Goal: Task Accomplishment & Management: Use online tool/utility

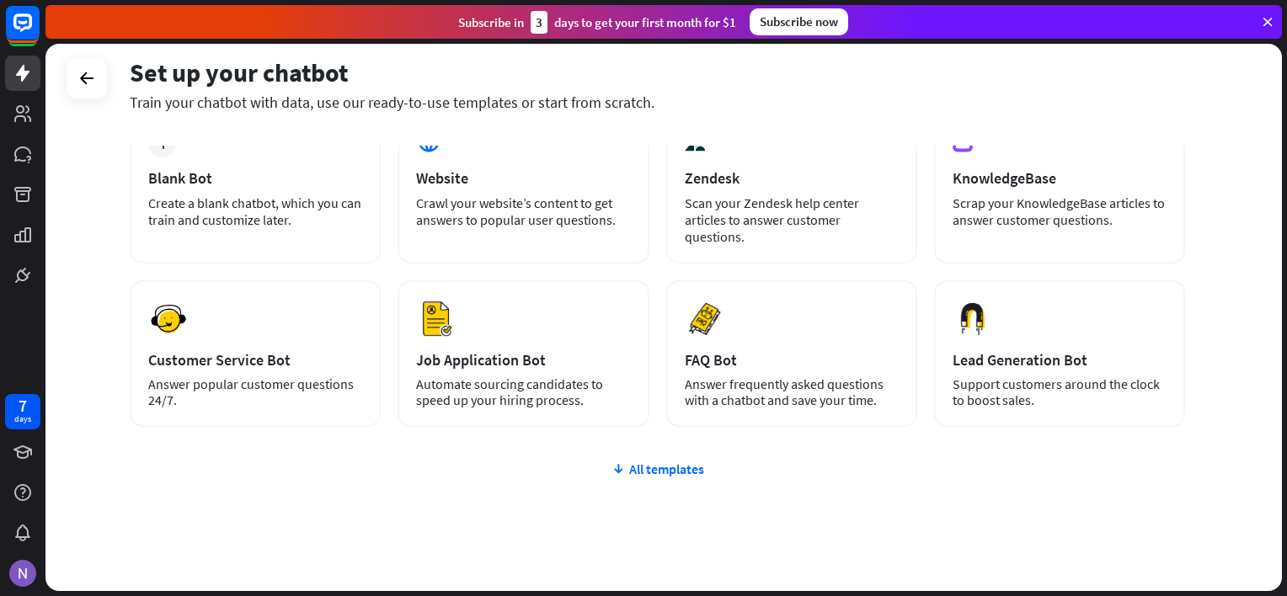
scroll to position [147, 0]
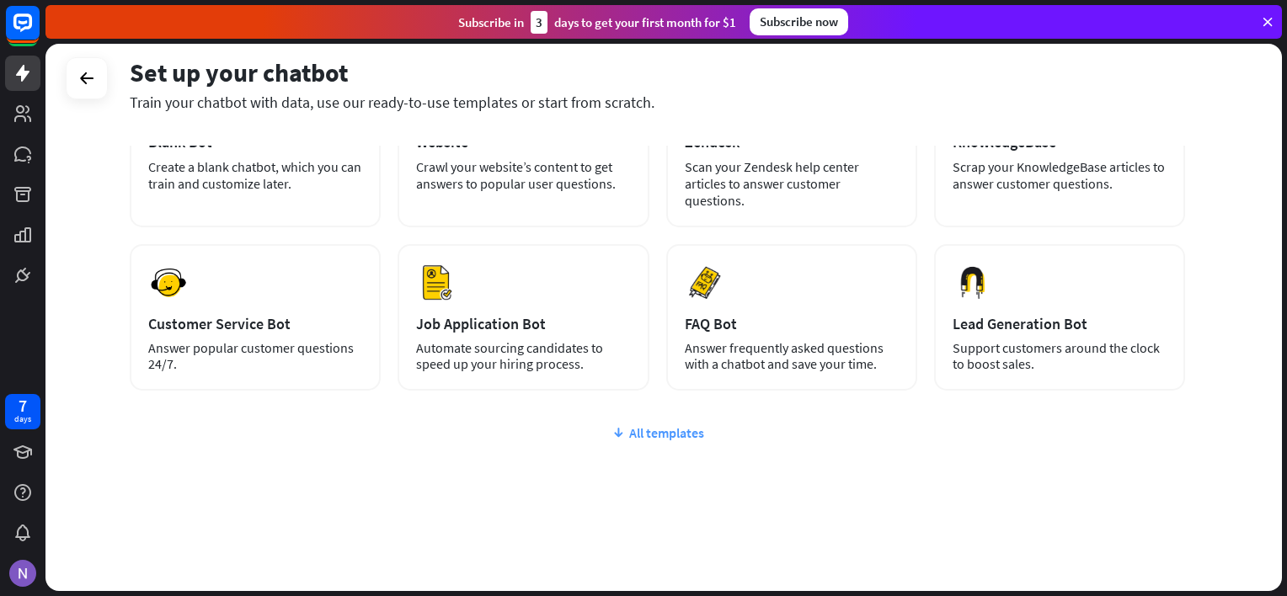
click at [677, 429] on div "All templates" at bounding box center [657, 433] width 1055 height 17
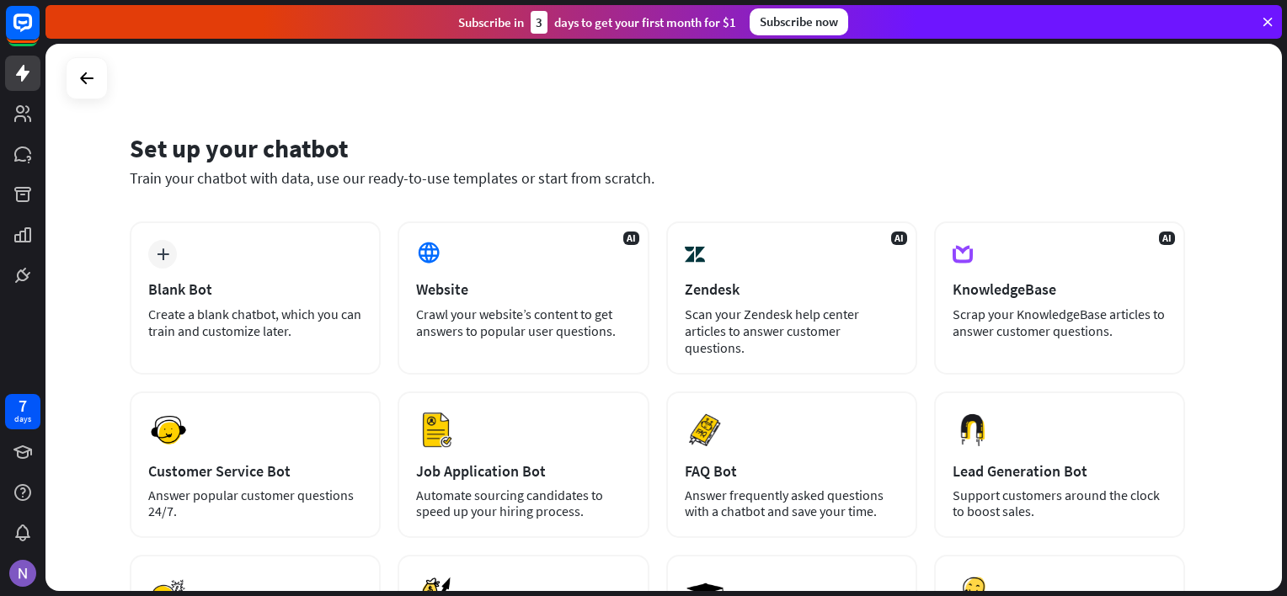
scroll to position [0, 0]
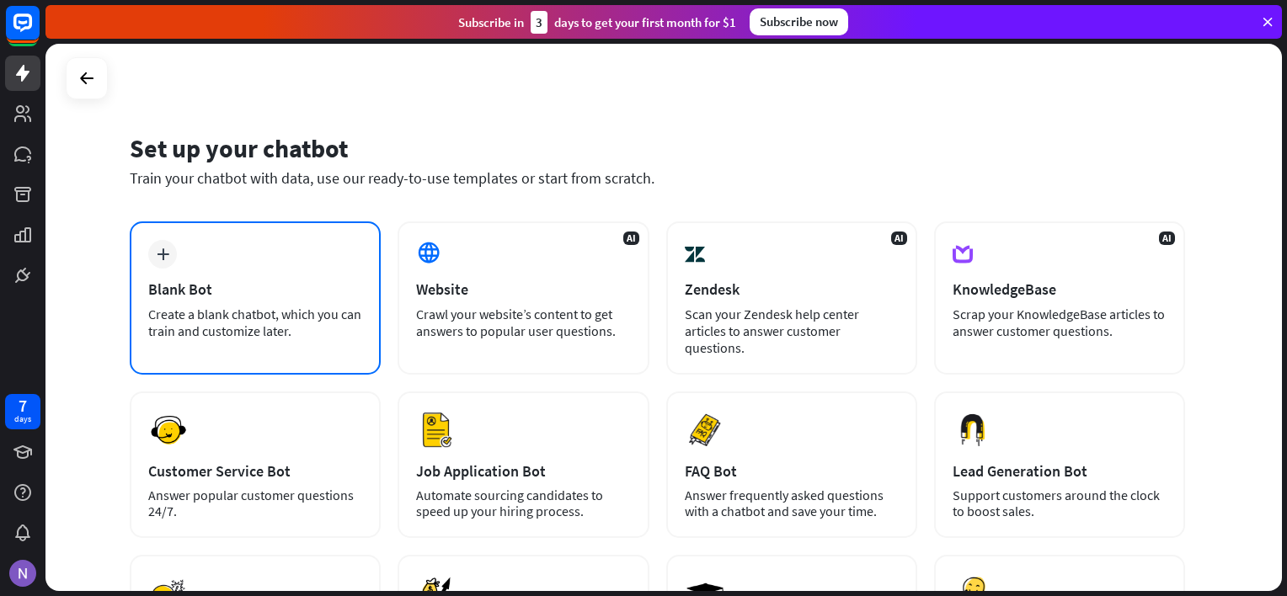
click at [221, 292] on div "Blank Bot" at bounding box center [255, 289] width 214 height 19
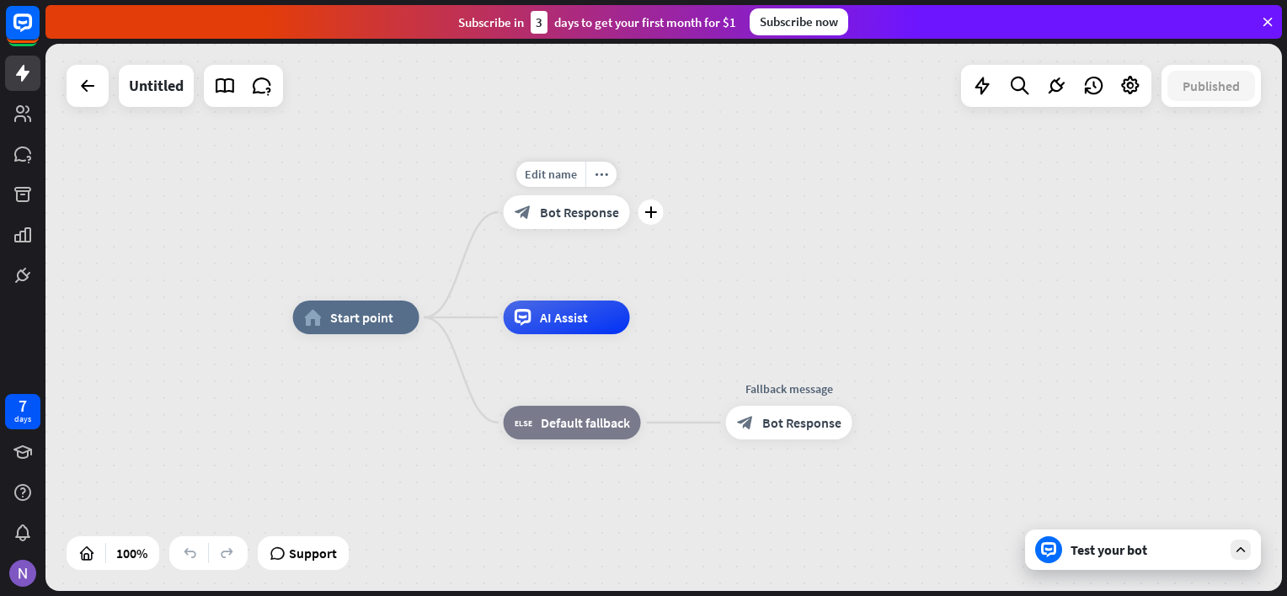
click at [556, 229] on div "Edit name more_horiz plus block_bot_response Bot Response" at bounding box center [567, 212] width 126 height 34
click at [559, 216] on span "Bot Response" at bounding box center [579, 212] width 79 height 17
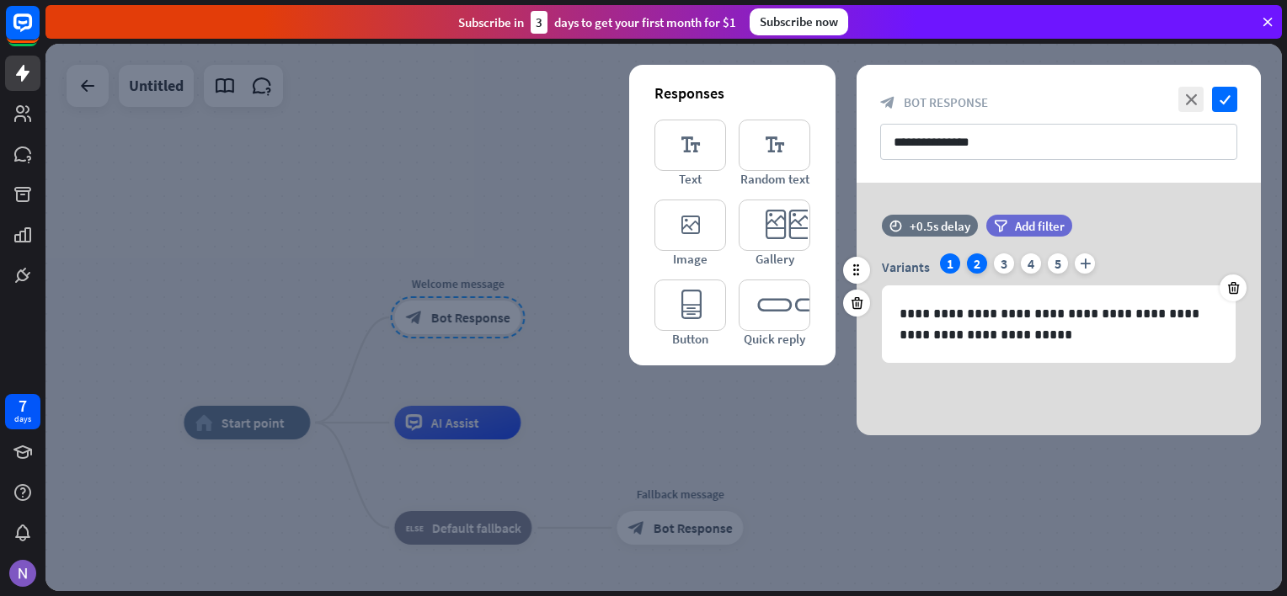
click at [974, 264] on div "2" at bounding box center [977, 264] width 20 height 20
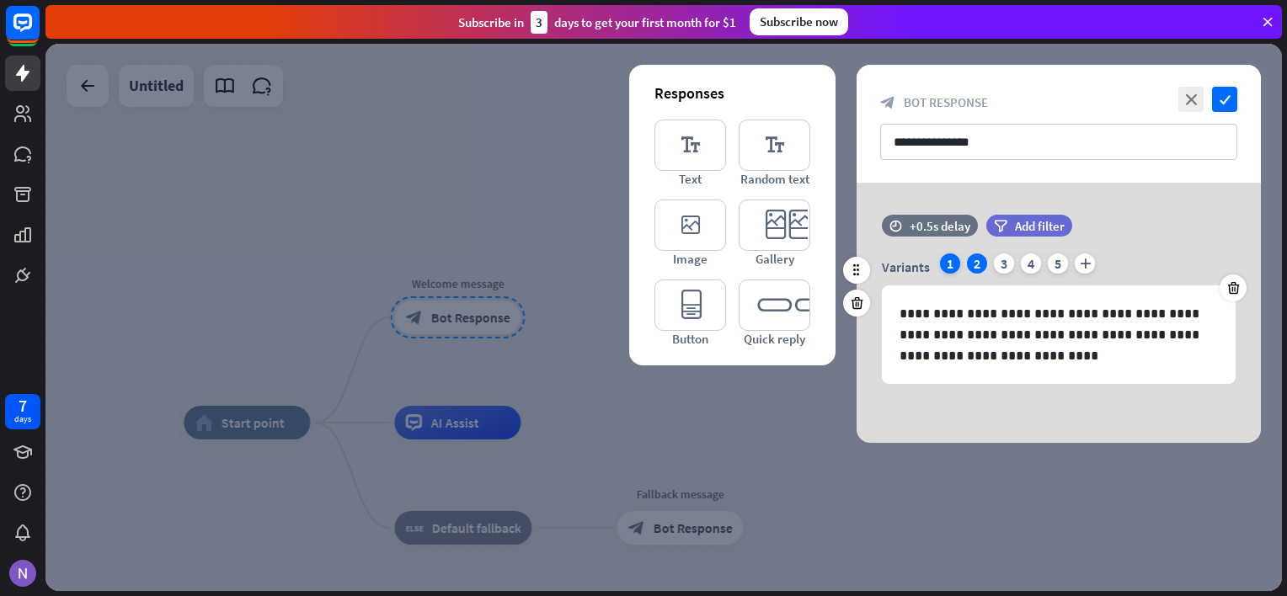
click at [951, 262] on div "1" at bounding box center [950, 264] width 20 height 20
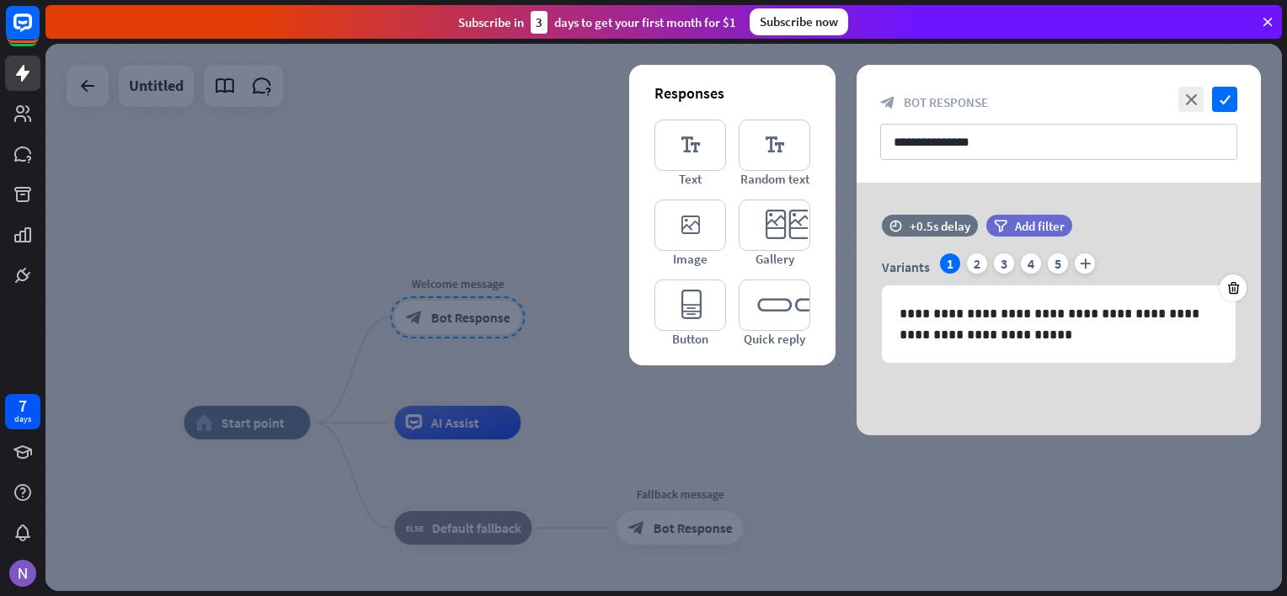
click at [539, 239] on div at bounding box center [663, 317] width 1236 height 547
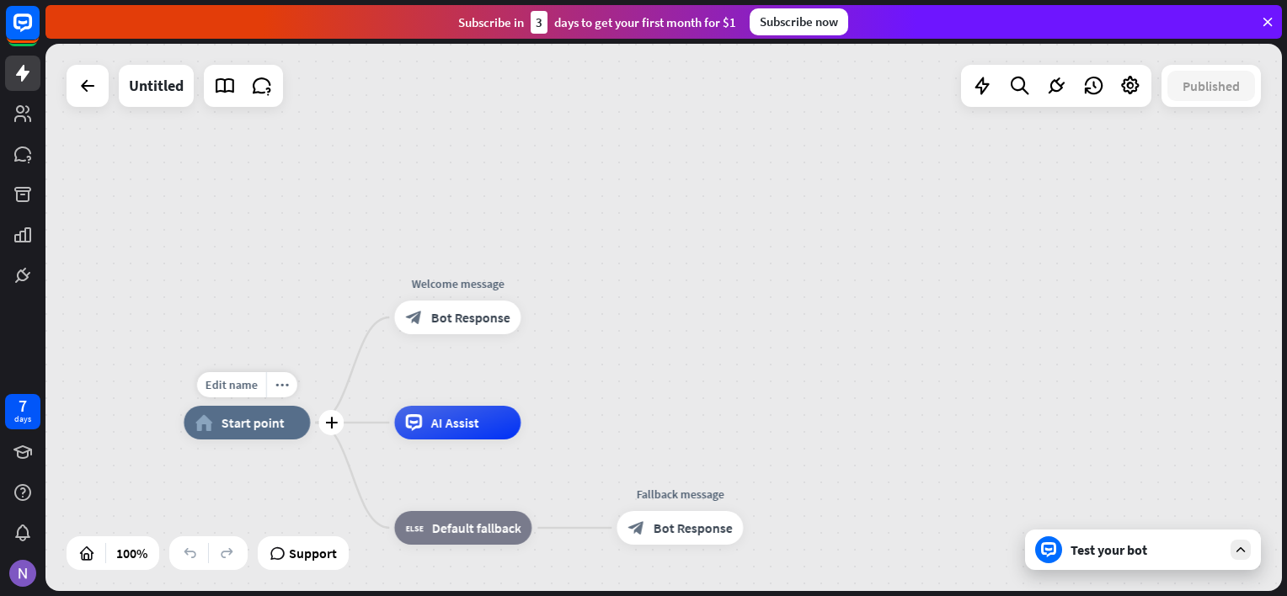
click at [276, 425] on span "Start point" at bounding box center [252, 422] width 63 height 17
click at [695, 347] on div "home_2 Start point Welcome message block_bot_response Bot Response AI Assist bl…" at bounding box center [663, 317] width 1236 height 547
click at [980, 84] on icon at bounding box center [982, 86] width 22 height 22
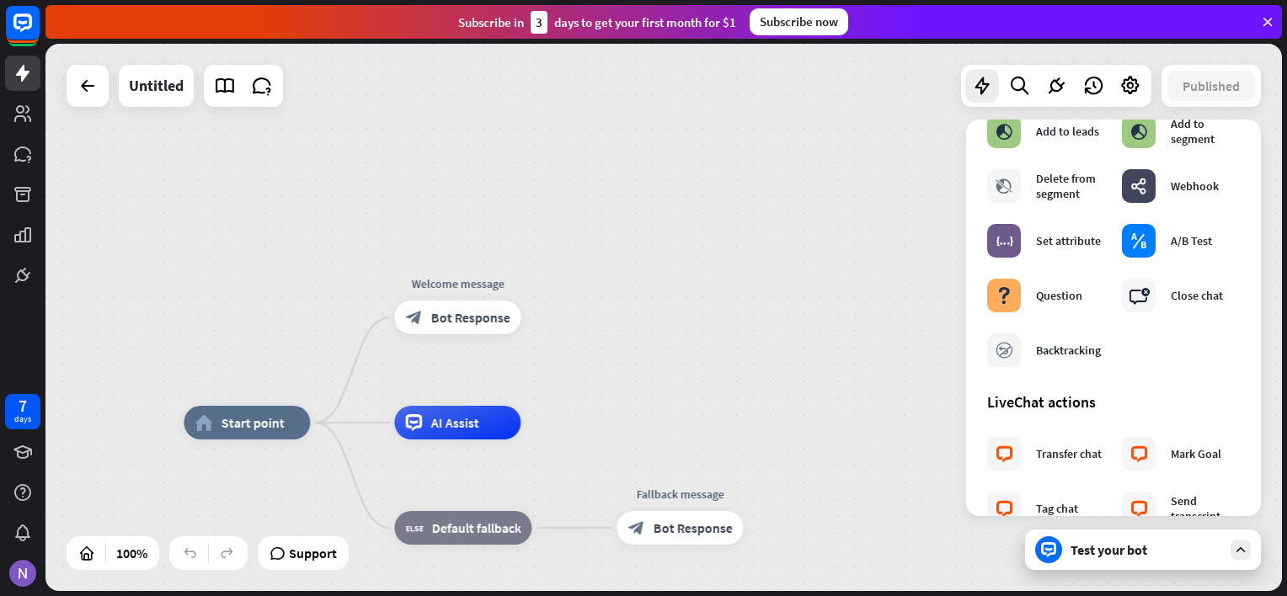
scroll to position [354, 0]
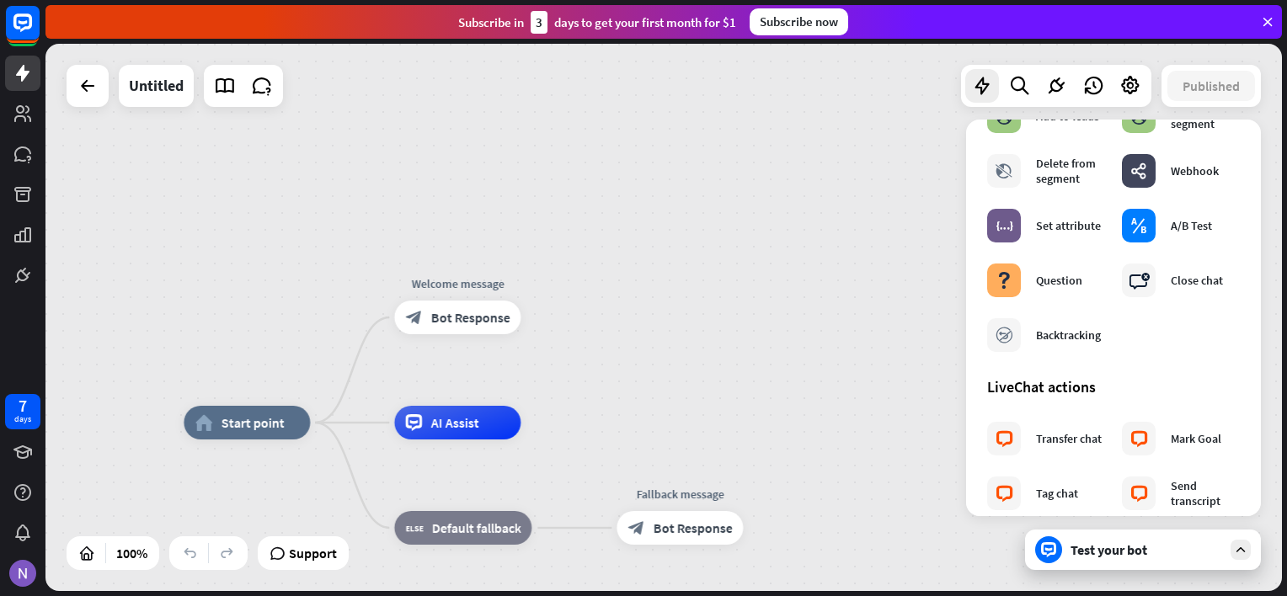
click at [689, 296] on div "home_2 Start point Welcome message block_bot_response Bot Response AI Assist bl…" at bounding box center [663, 317] width 1236 height 547
click at [481, 313] on span "Bot Response" at bounding box center [469, 317] width 79 height 17
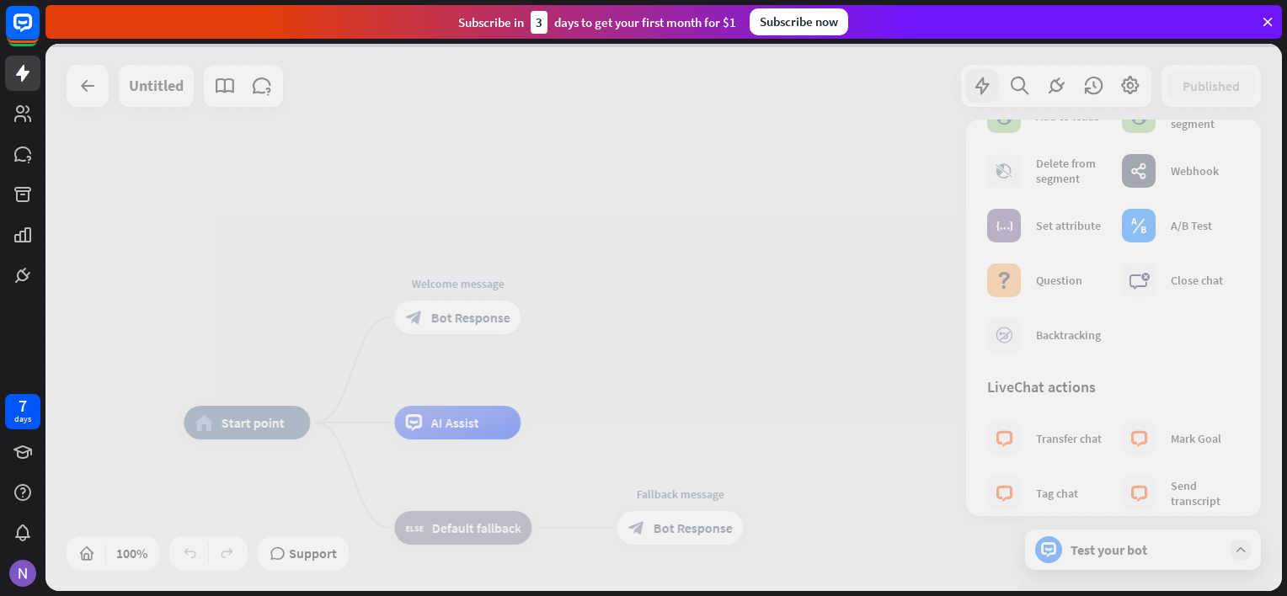
click at [481, 313] on div at bounding box center [663, 317] width 1236 height 547
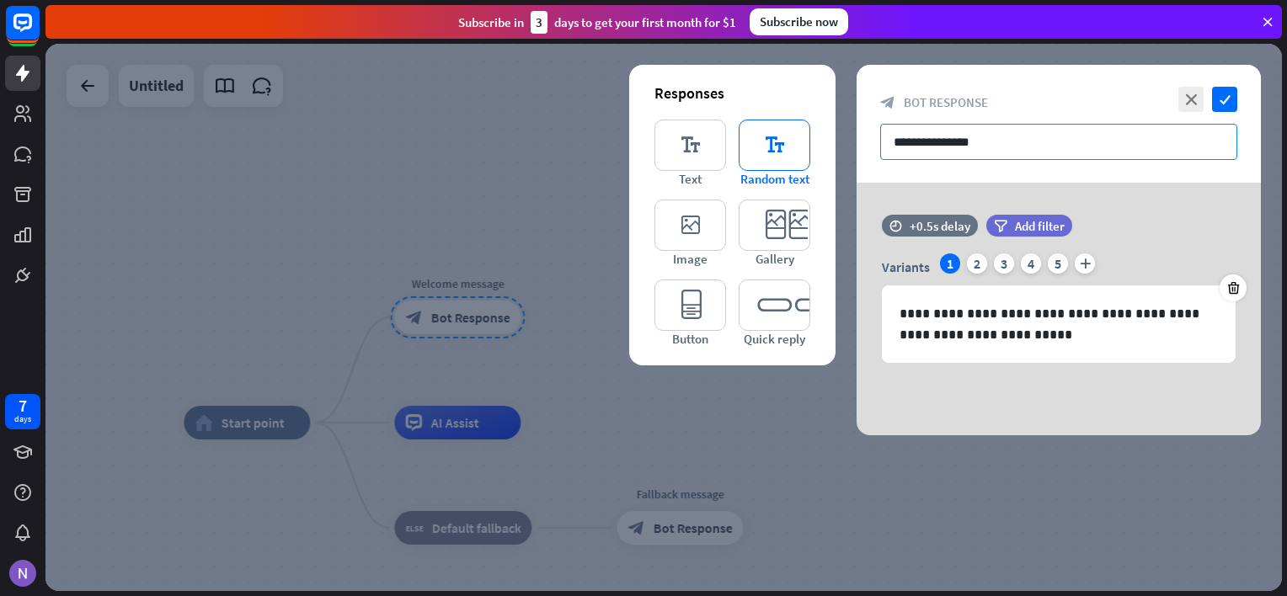
drag, startPoint x: 999, startPoint y: 138, endPoint x: 794, endPoint y: 173, distance: 207.6
click at [857, 173] on div "**********" at bounding box center [1059, 250] width 404 height 371
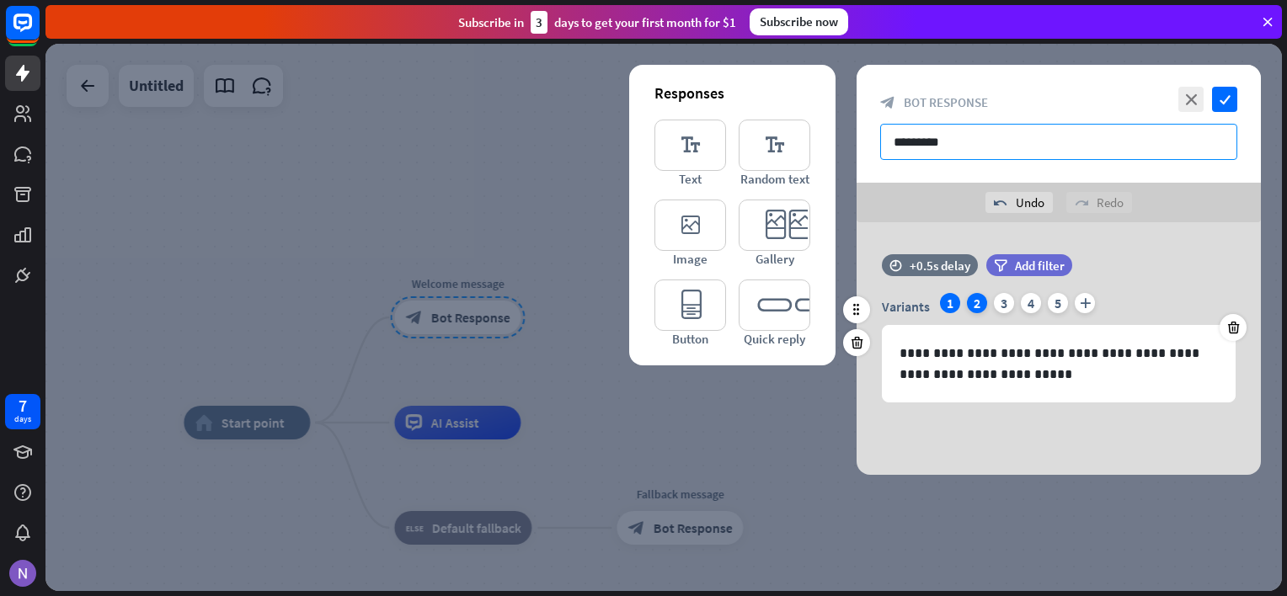
type input "*********"
click at [979, 296] on div "2" at bounding box center [977, 303] width 20 height 20
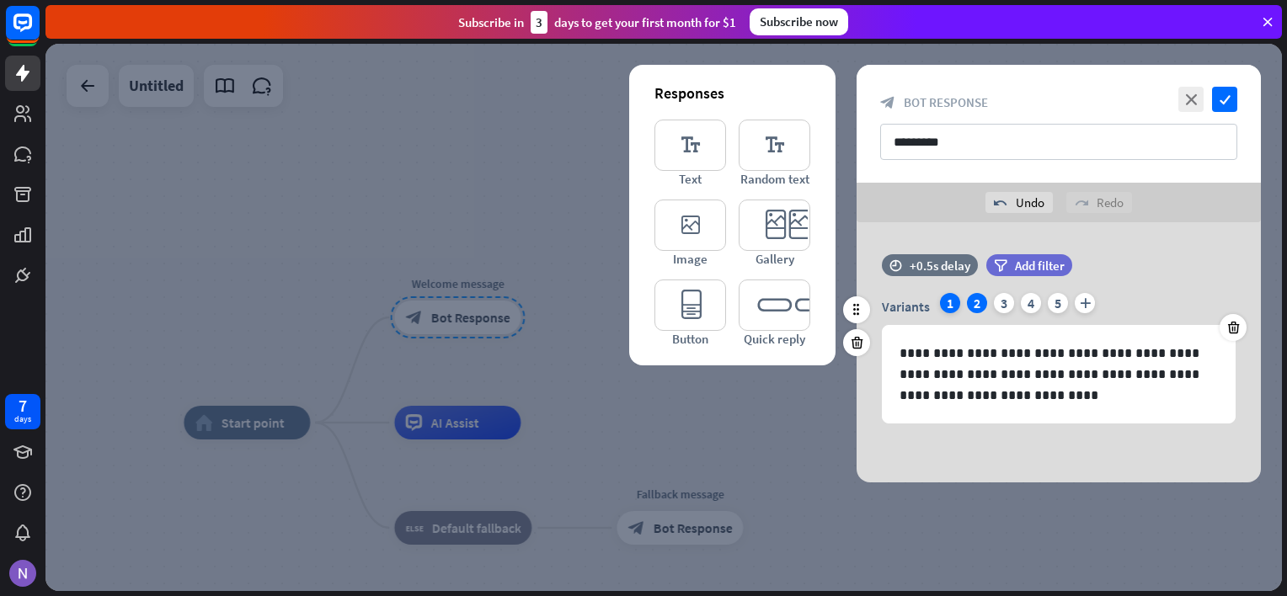
click at [953, 297] on div "1" at bounding box center [950, 303] width 20 height 20
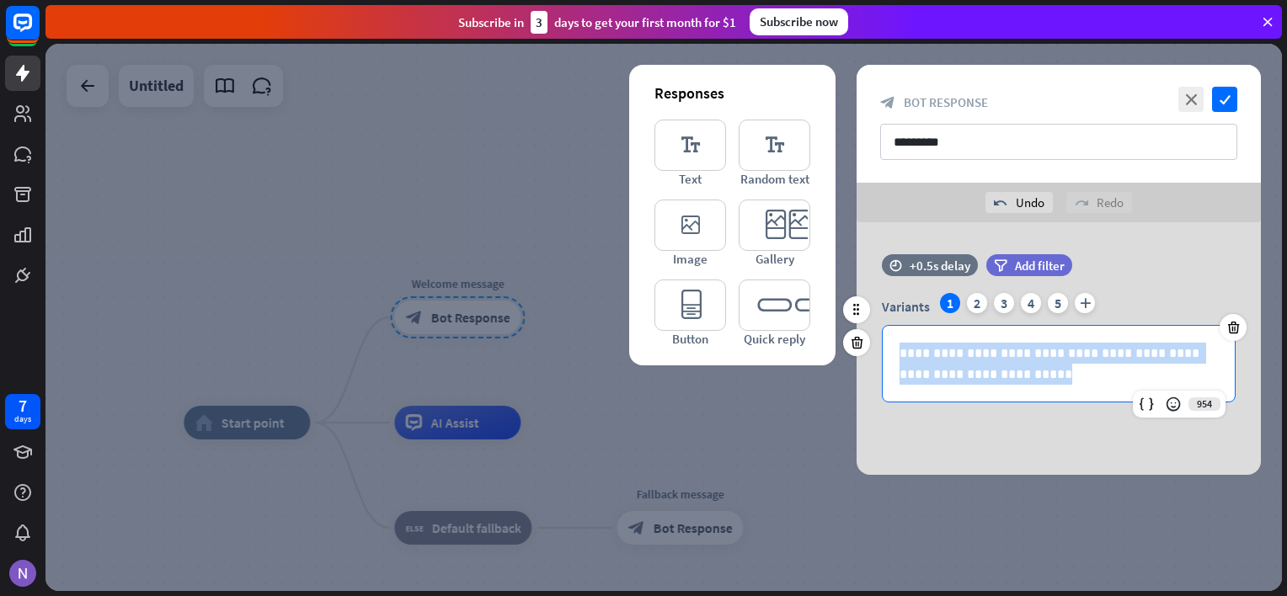
drag, startPoint x: 1020, startPoint y: 381, endPoint x: 894, endPoint y: 349, distance: 130.3
click at [894, 349] on div "**********" at bounding box center [1059, 364] width 352 height 76
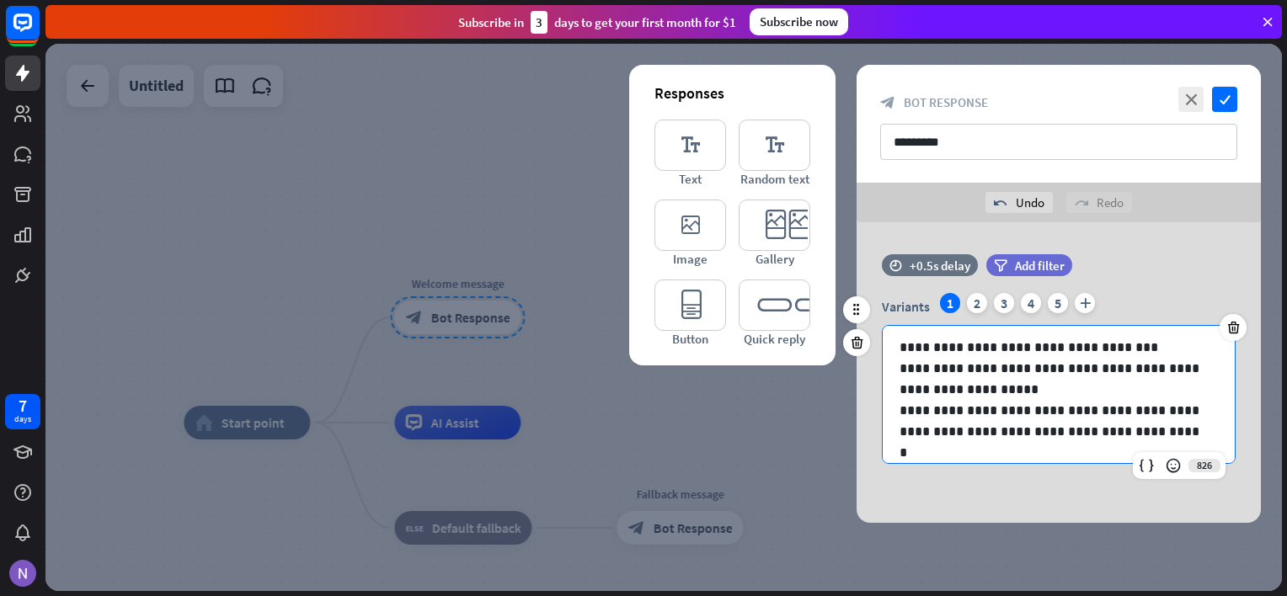
scroll to position [1, 0]
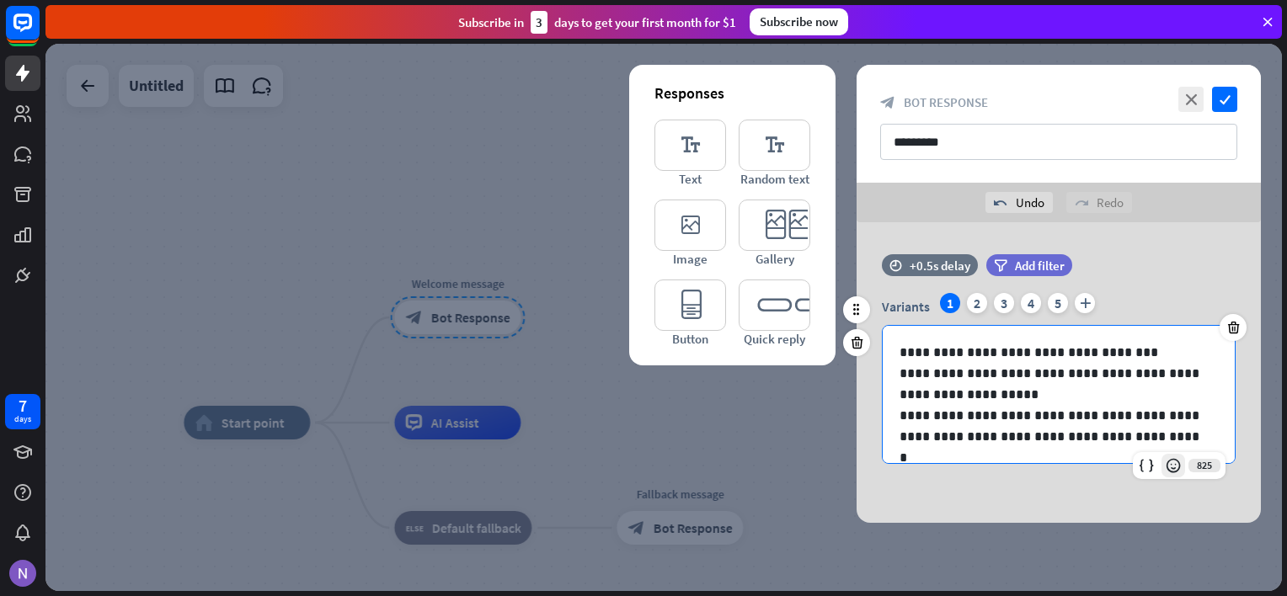
click at [1175, 462] on icon at bounding box center [1173, 465] width 17 height 17
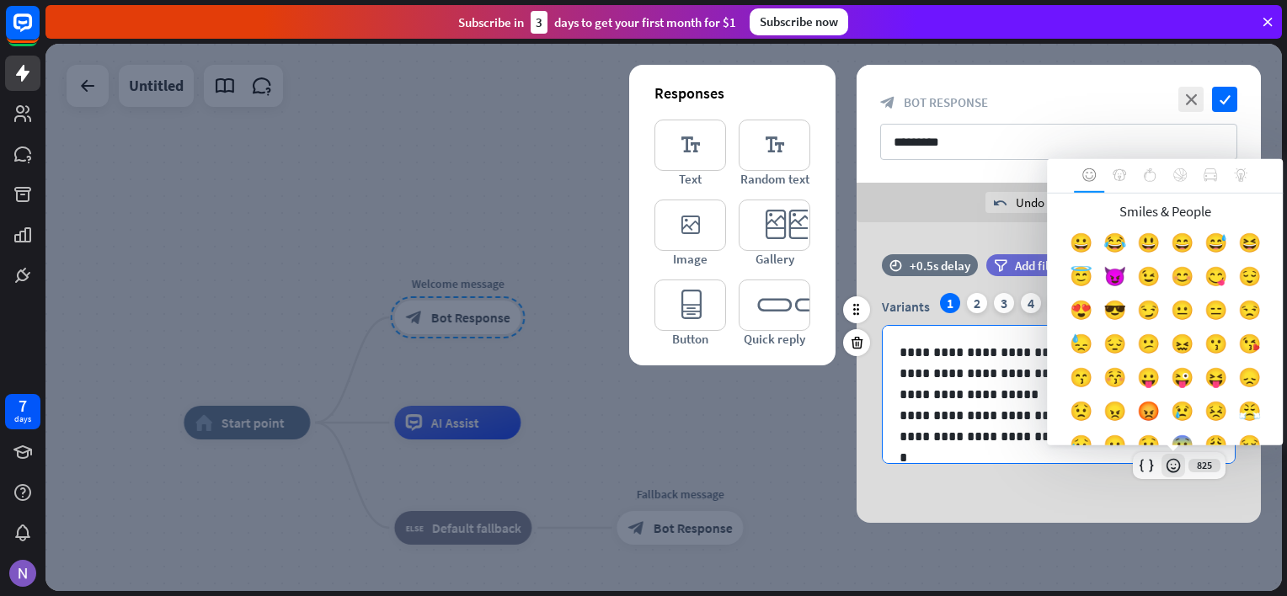
click at [1175, 469] on icon at bounding box center [1173, 465] width 17 height 17
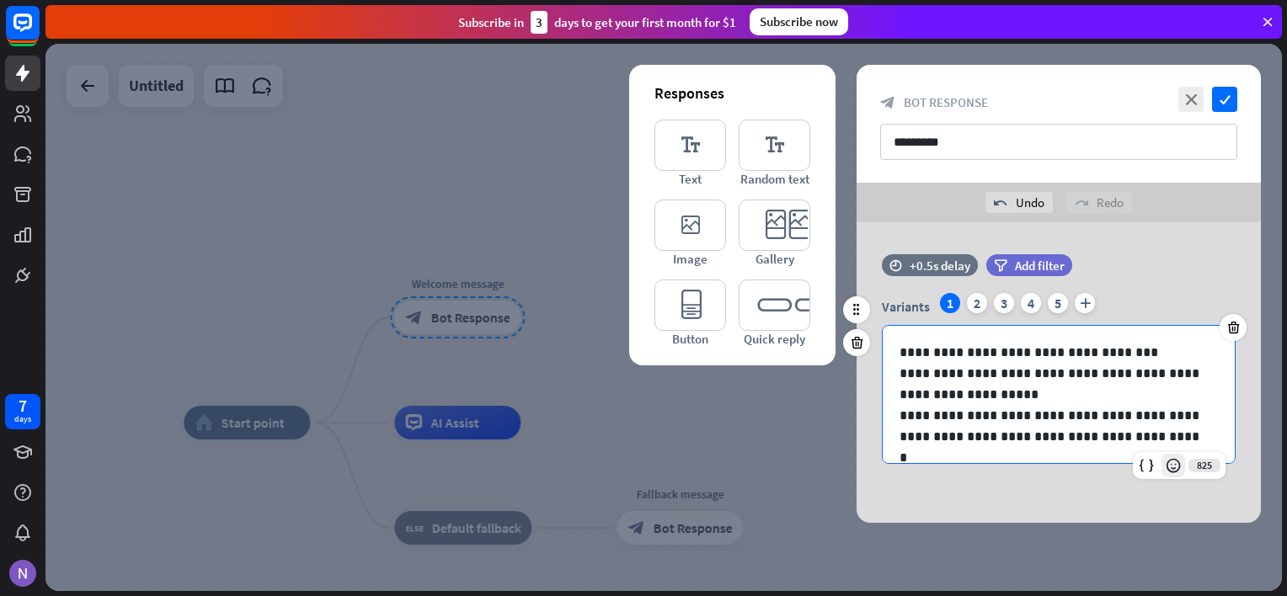
click at [1175, 469] on icon at bounding box center [1173, 465] width 17 height 17
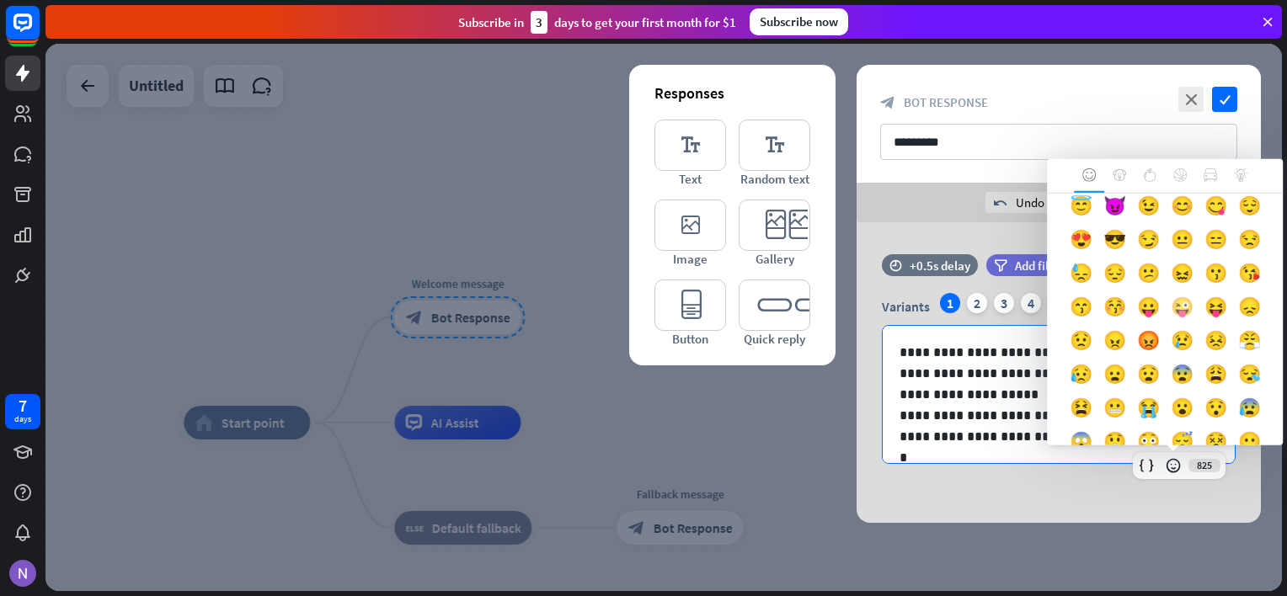
scroll to position [72, 0]
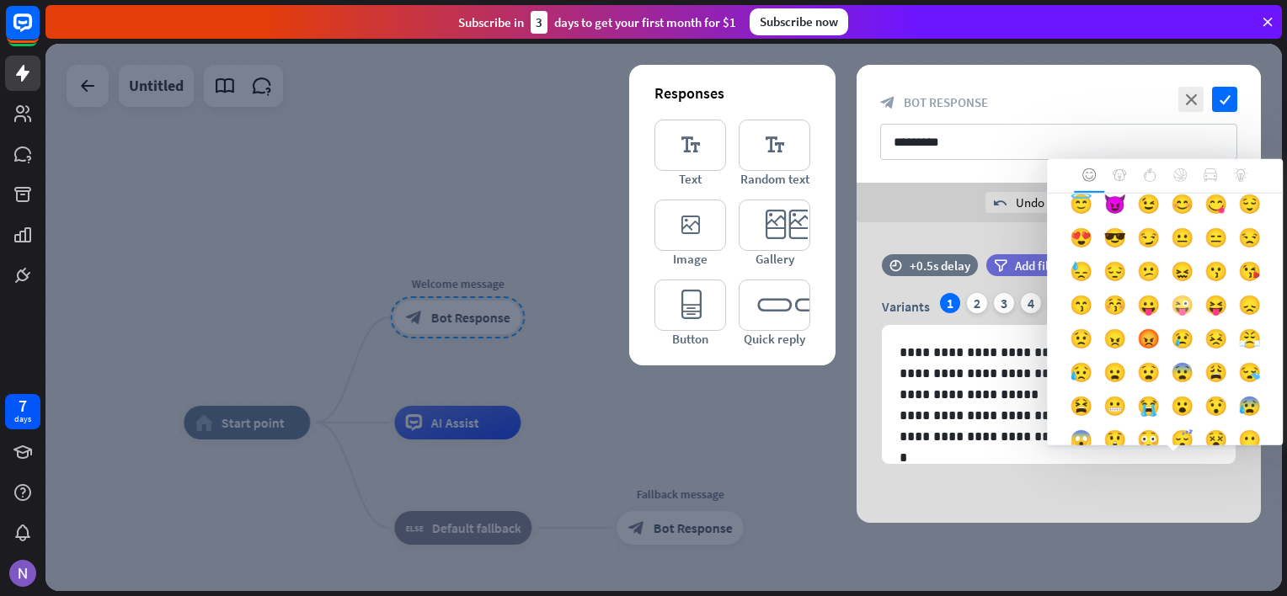
click at [1165, 326] on div "😜" at bounding box center [1182, 309] width 34 height 34
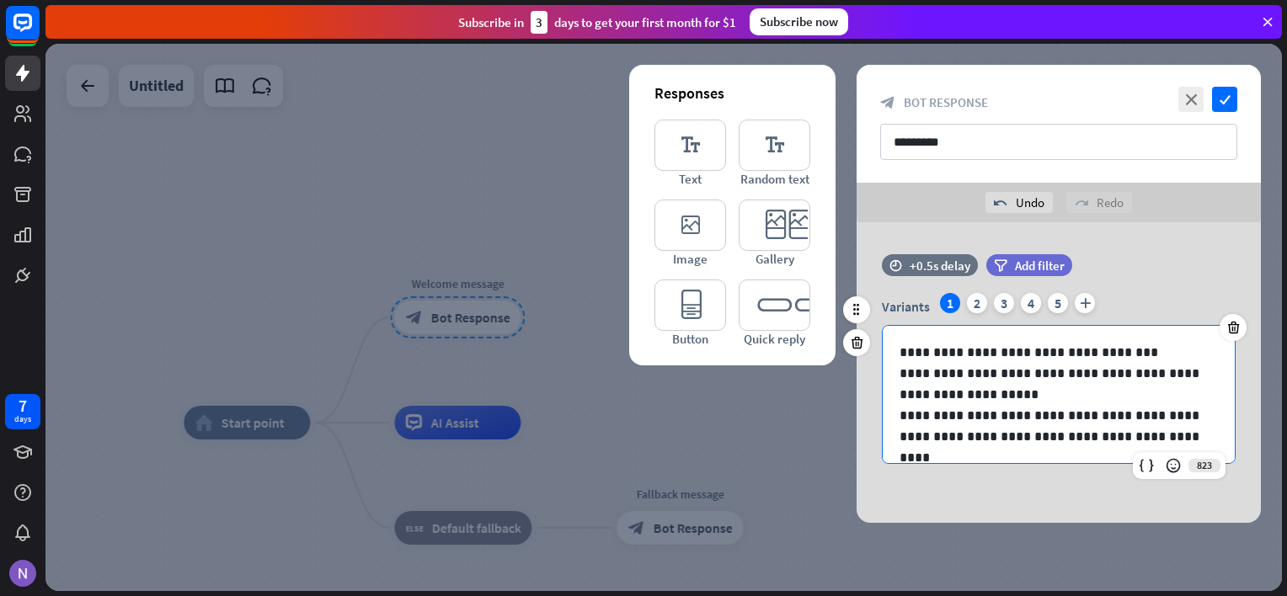
scroll to position [0, 0]
click at [1024, 394] on p "**********" at bounding box center [1053, 385] width 306 height 42
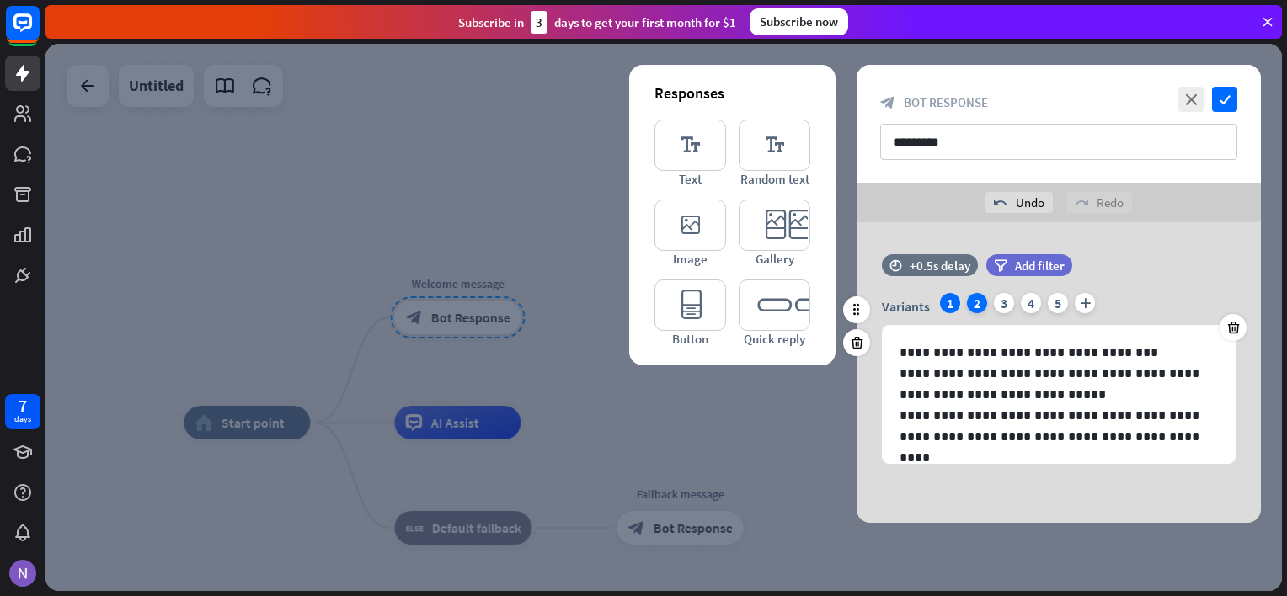
click at [977, 303] on div "2" at bounding box center [977, 303] width 20 height 20
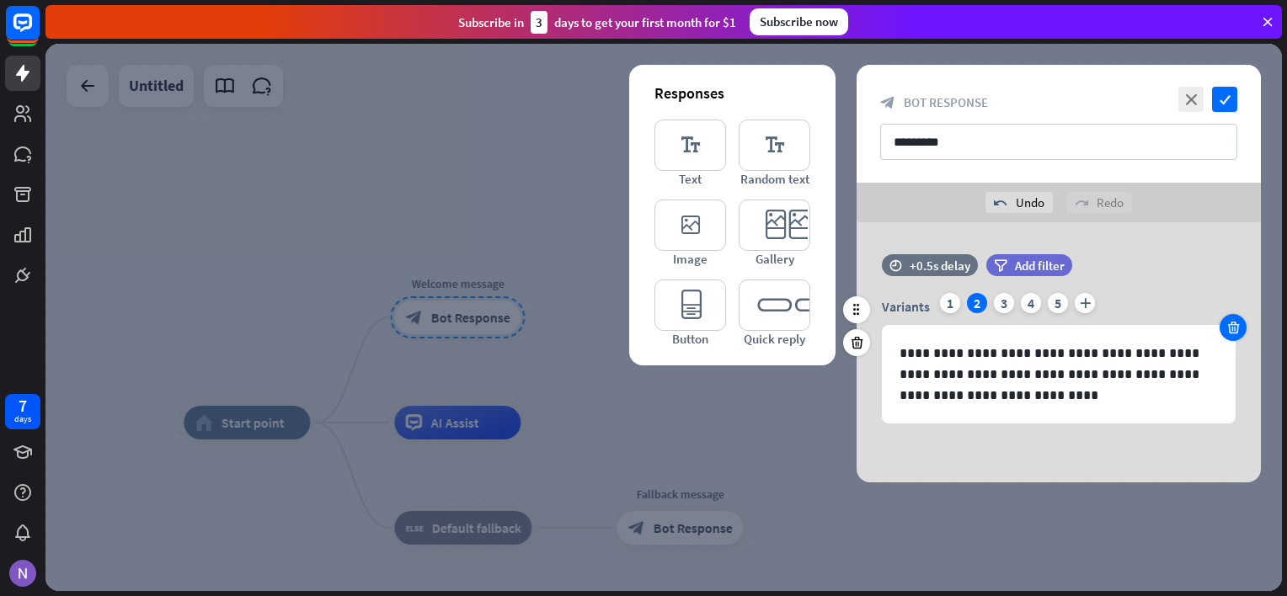
click at [1233, 323] on icon at bounding box center [1234, 327] width 16 height 15
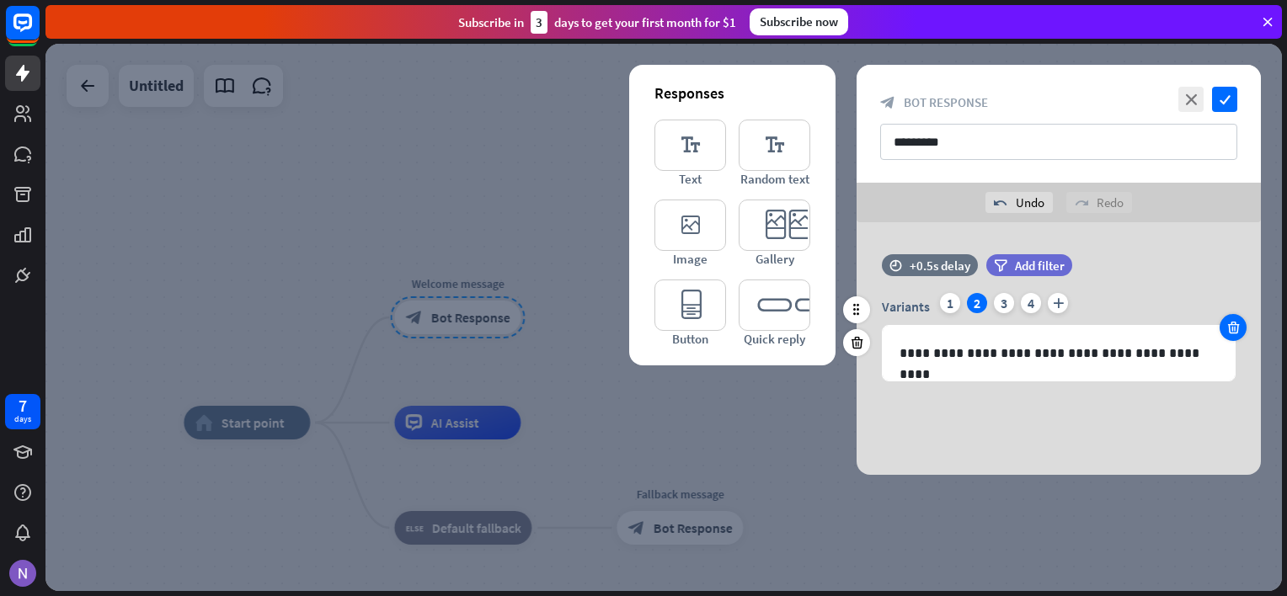
click at [1233, 323] on icon at bounding box center [1234, 327] width 16 height 15
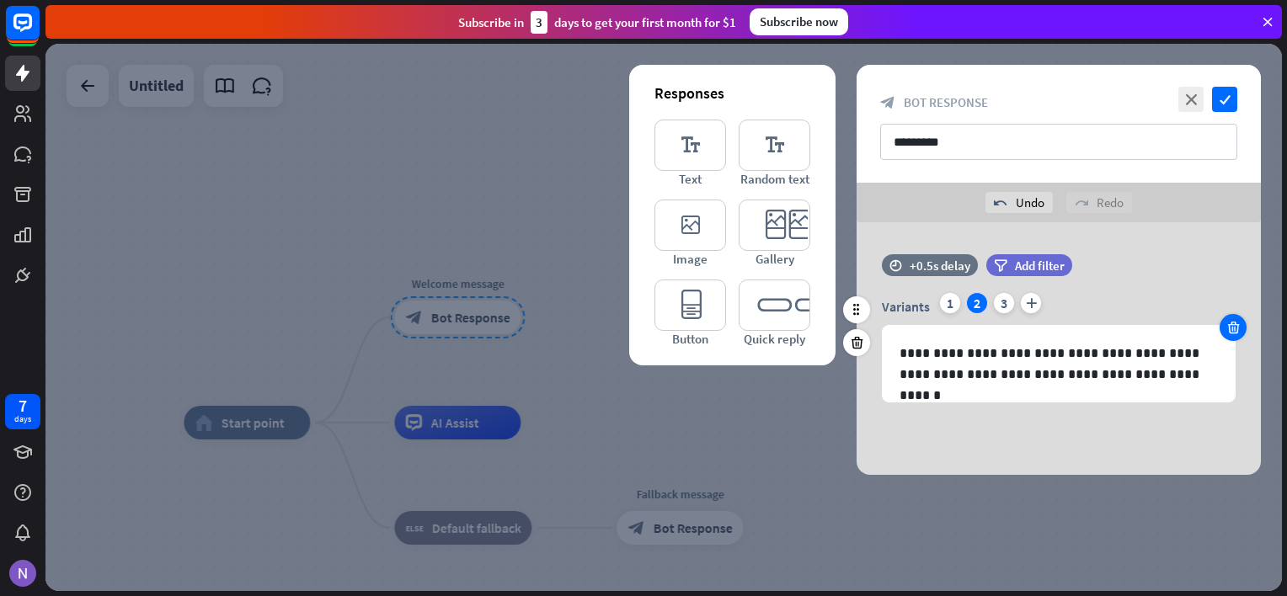
click at [1233, 323] on icon at bounding box center [1234, 327] width 16 height 15
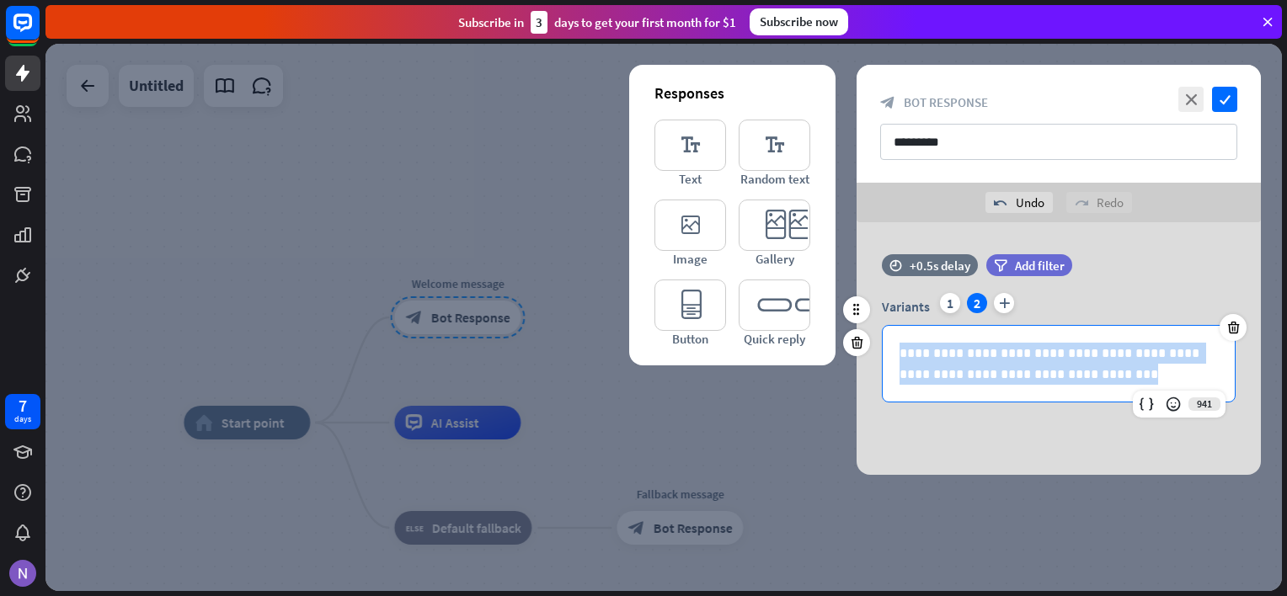
drag, startPoint x: 1094, startPoint y: 371, endPoint x: 877, endPoint y: 339, distance: 219.6
click at [877, 339] on div "**********" at bounding box center [1059, 347] width 404 height 109
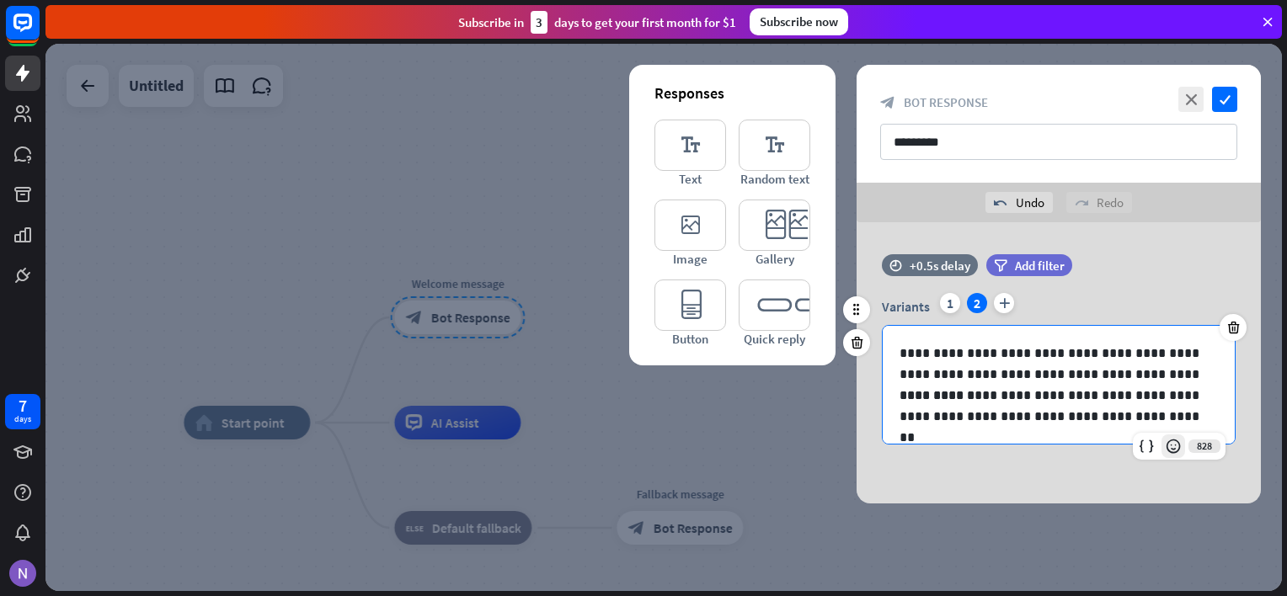
click at [1171, 446] on icon at bounding box center [1173, 446] width 17 height 17
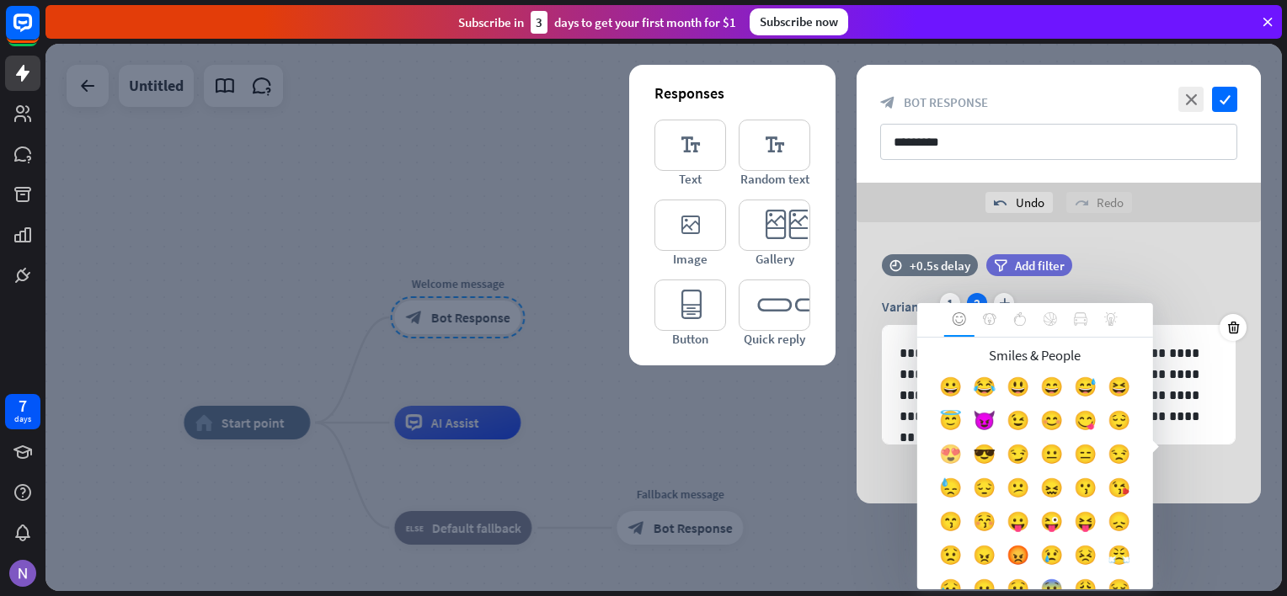
click at [968, 451] on div "😍" at bounding box center [951, 458] width 34 height 34
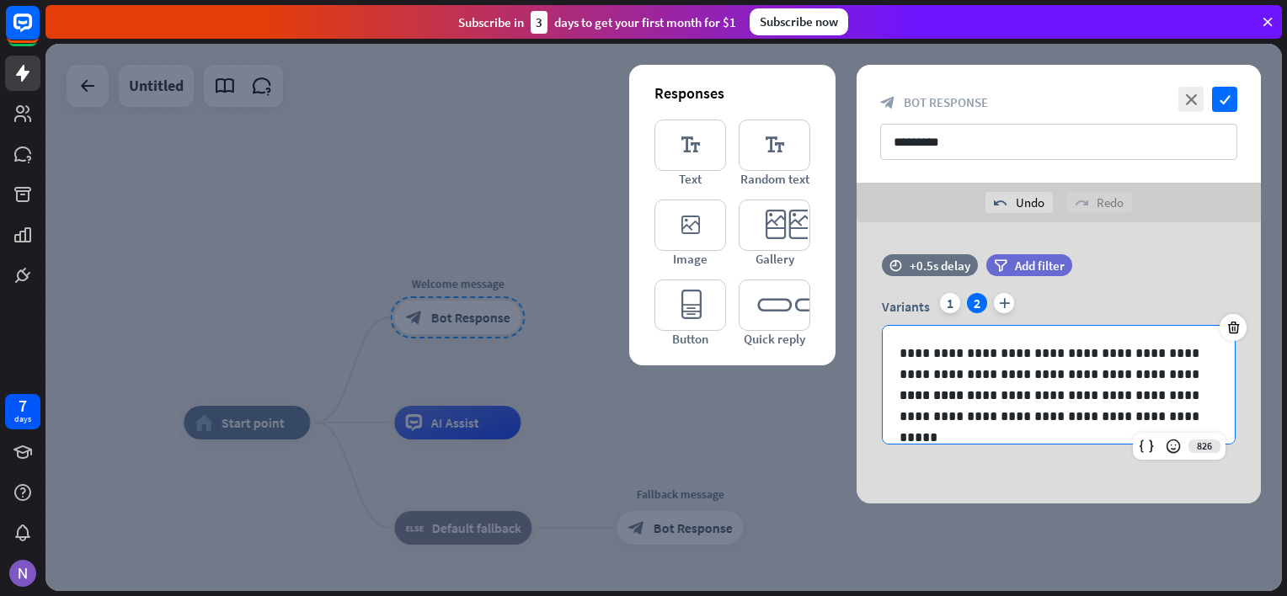
click at [1145, 483] on div "**********" at bounding box center [1059, 362] width 404 height 281
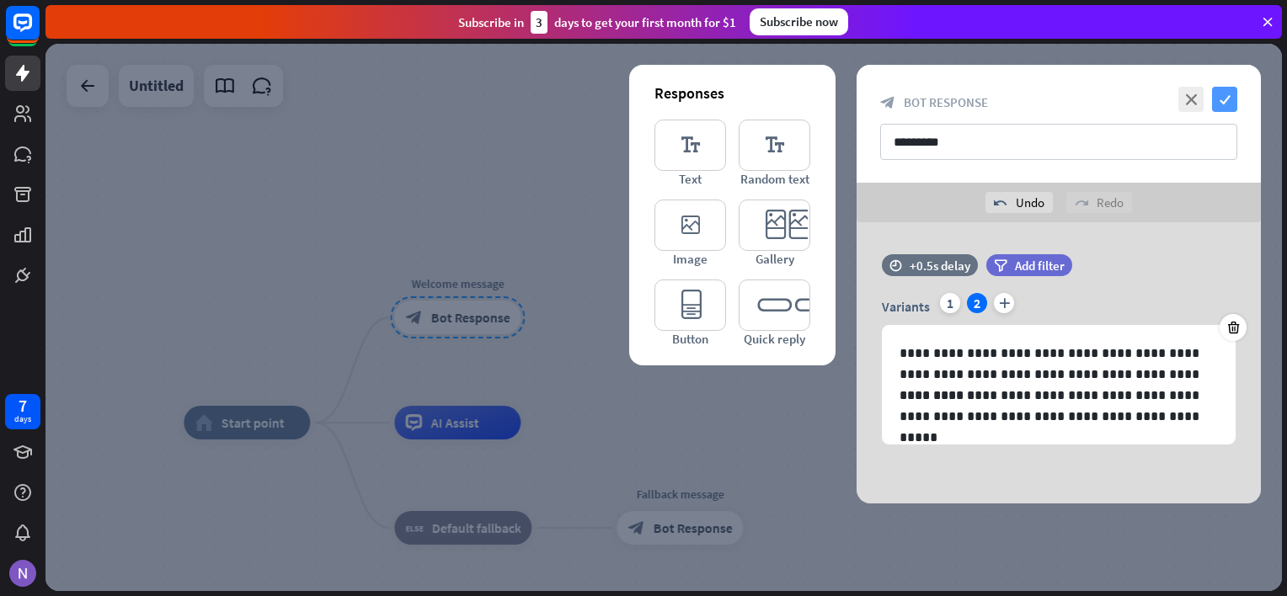
click at [1220, 98] on icon "check" at bounding box center [1224, 99] width 25 height 25
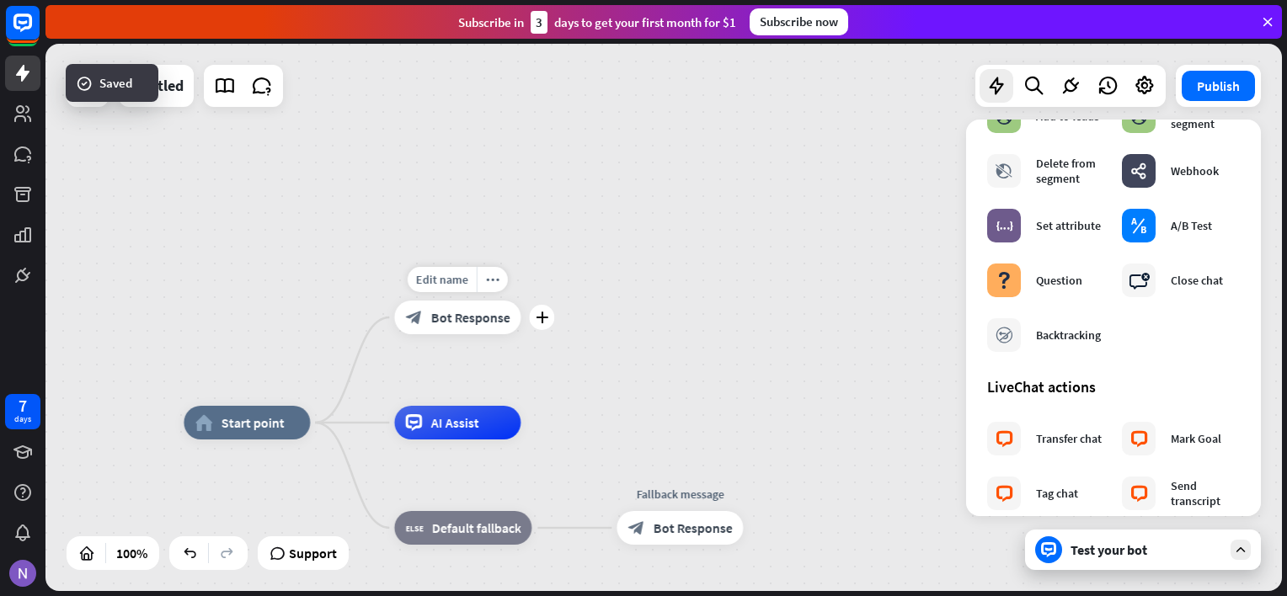
click at [502, 316] on span "Bot Response" at bounding box center [469, 317] width 79 height 17
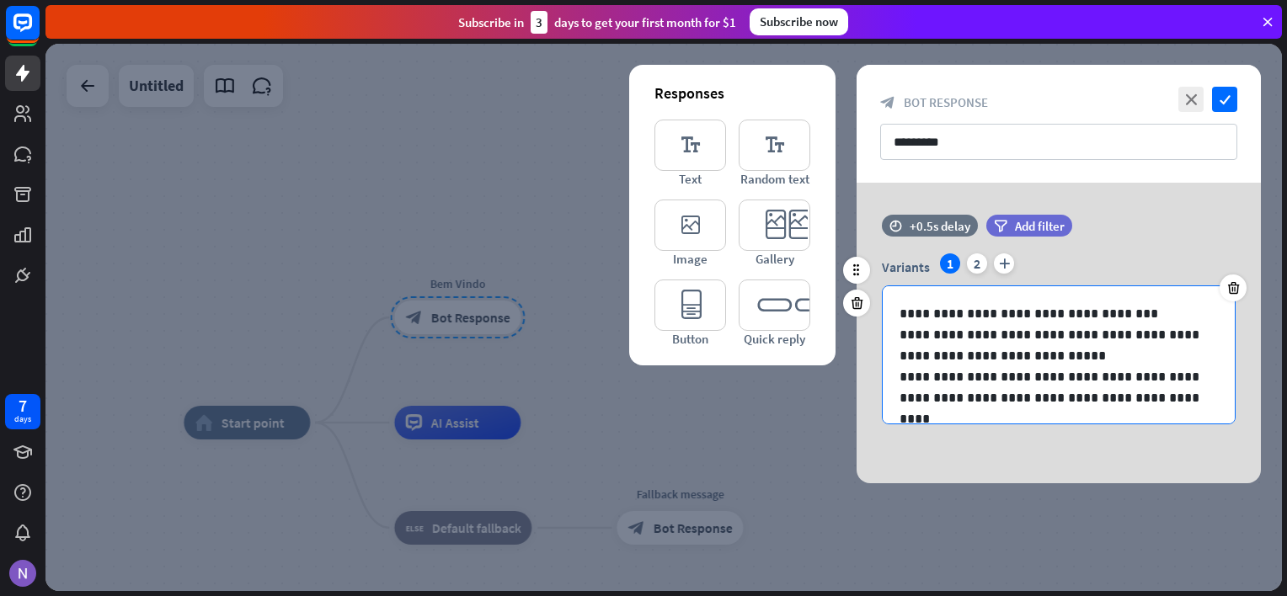
scroll to position [1, 0]
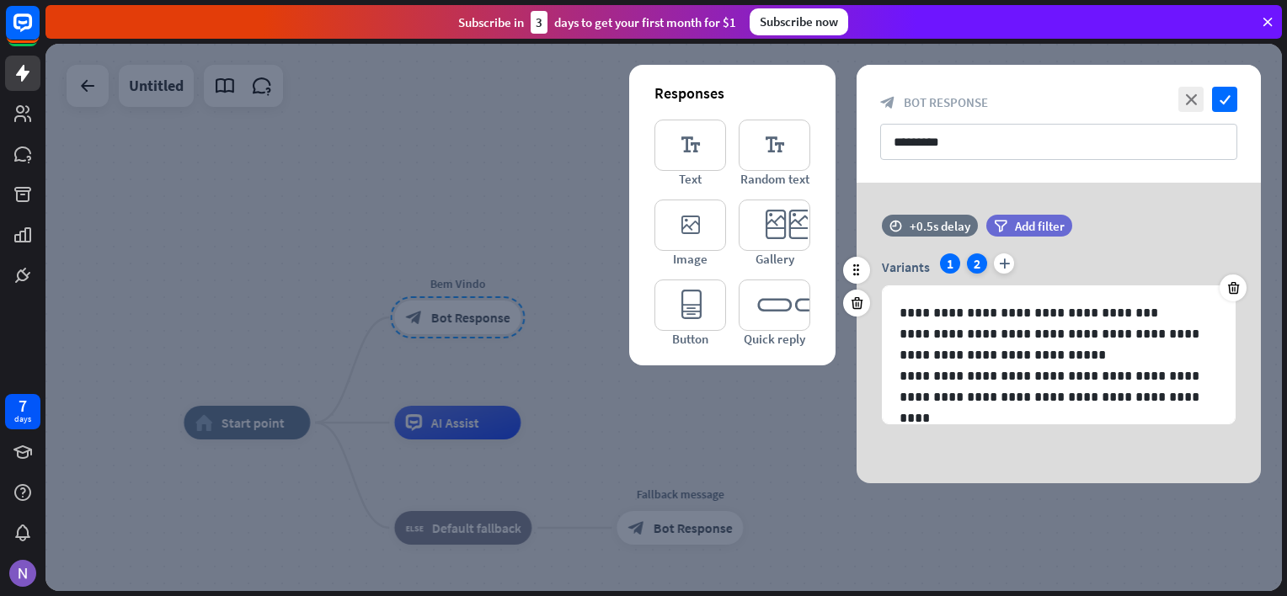
click at [976, 259] on div "2" at bounding box center [977, 264] width 20 height 20
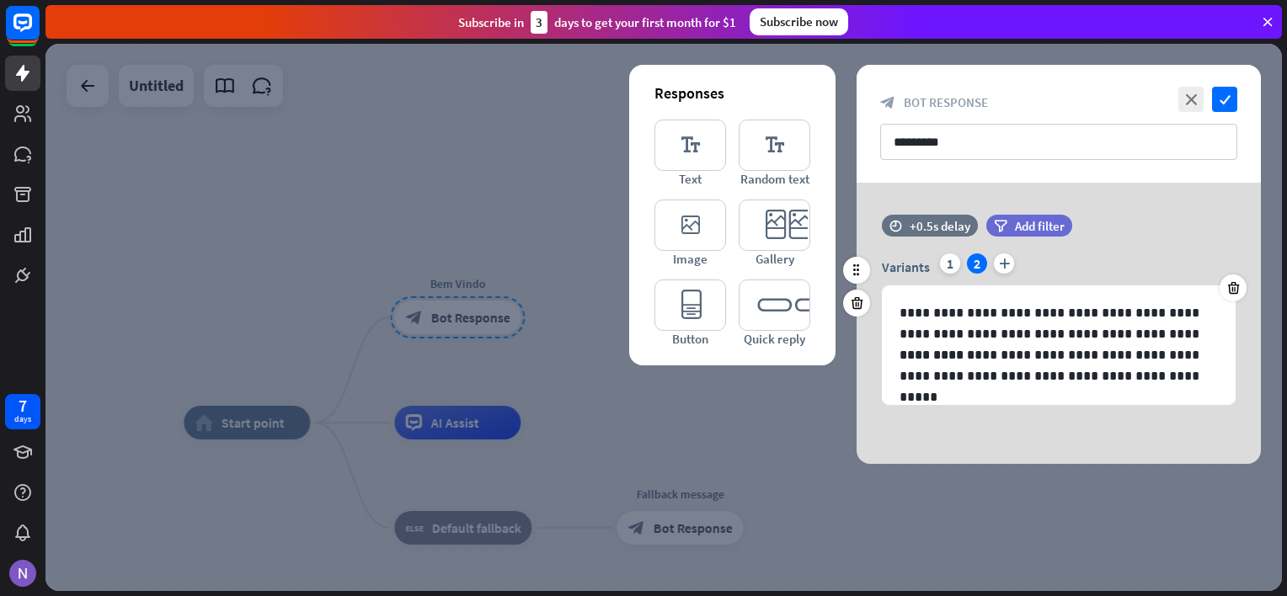
scroll to position [0, 0]
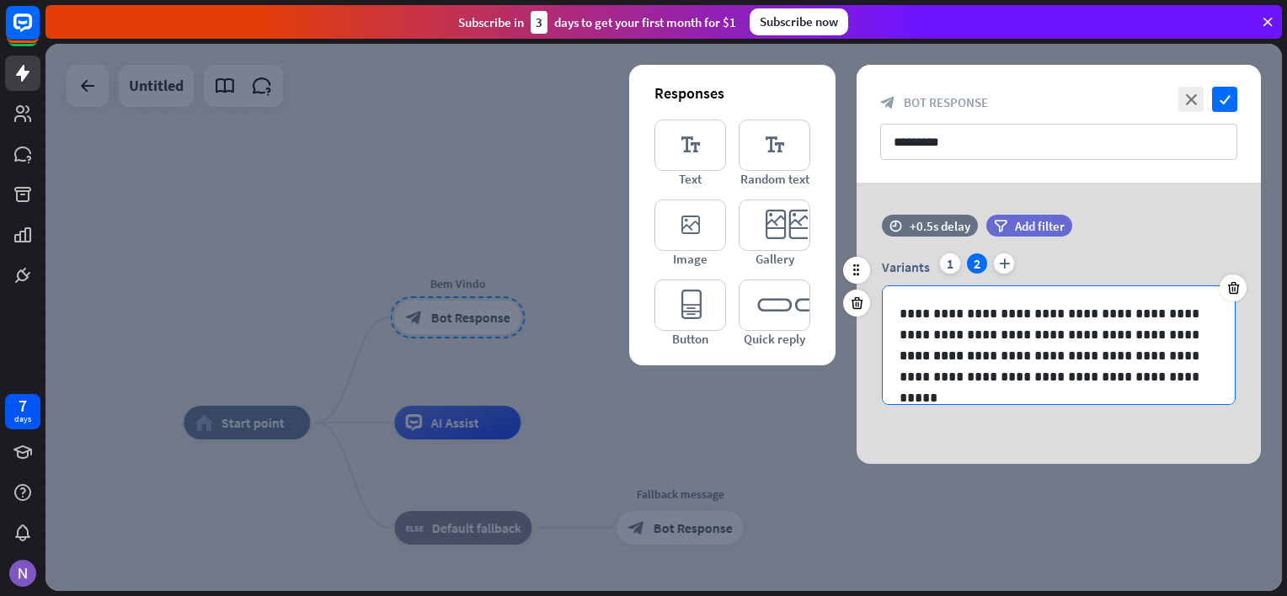
click at [996, 325] on p "**********" at bounding box center [1059, 324] width 318 height 42
click at [1170, 377] on p "**********" at bounding box center [1059, 366] width 318 height 42
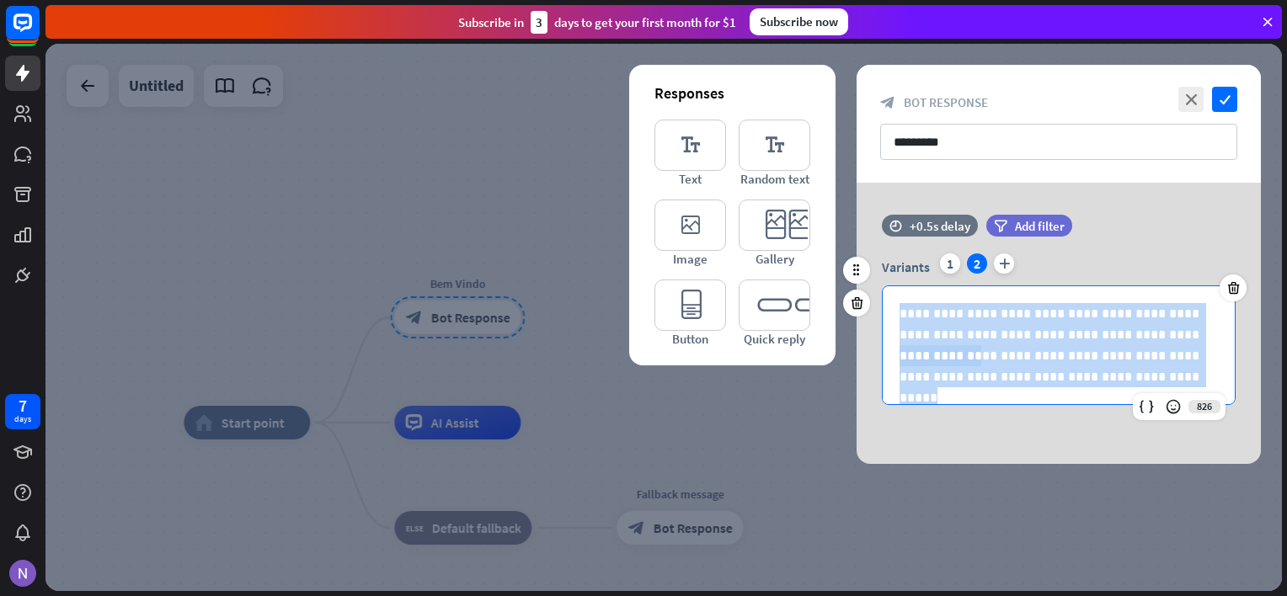
drag, startPoint x: 1170, startPoint y: 377, endPoint x: 877, endPoint y: 313, distance: 300.0
click at [877, 313] on div "**********" at bounding box center [1059, 330] width 404 height 152
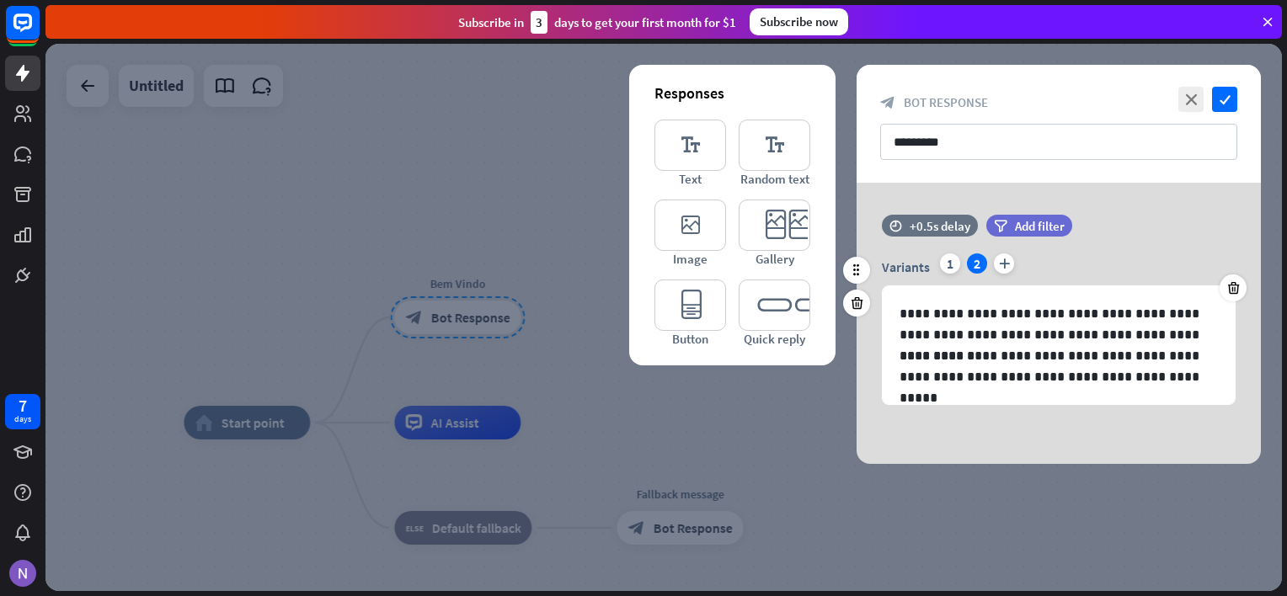
click at [877, 313] on div "**********" at bounding box center [1059, 330] width 404 height 152
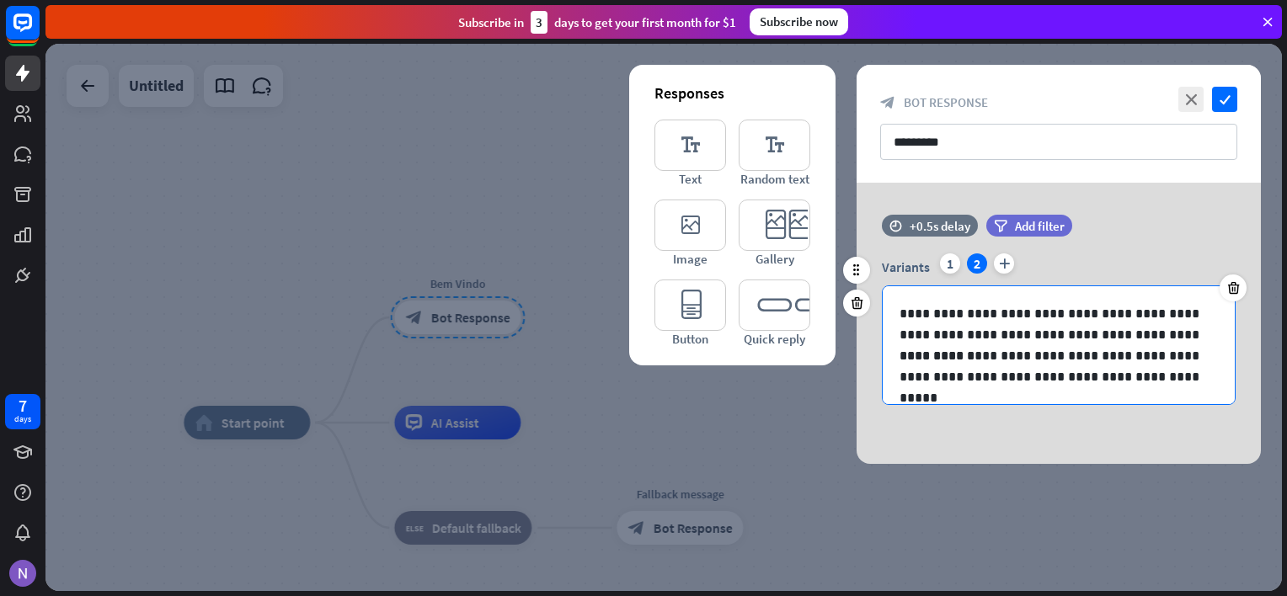
click at [1032, 327] on p "**********" at bounding box center [1059, 324] width 318 height 42
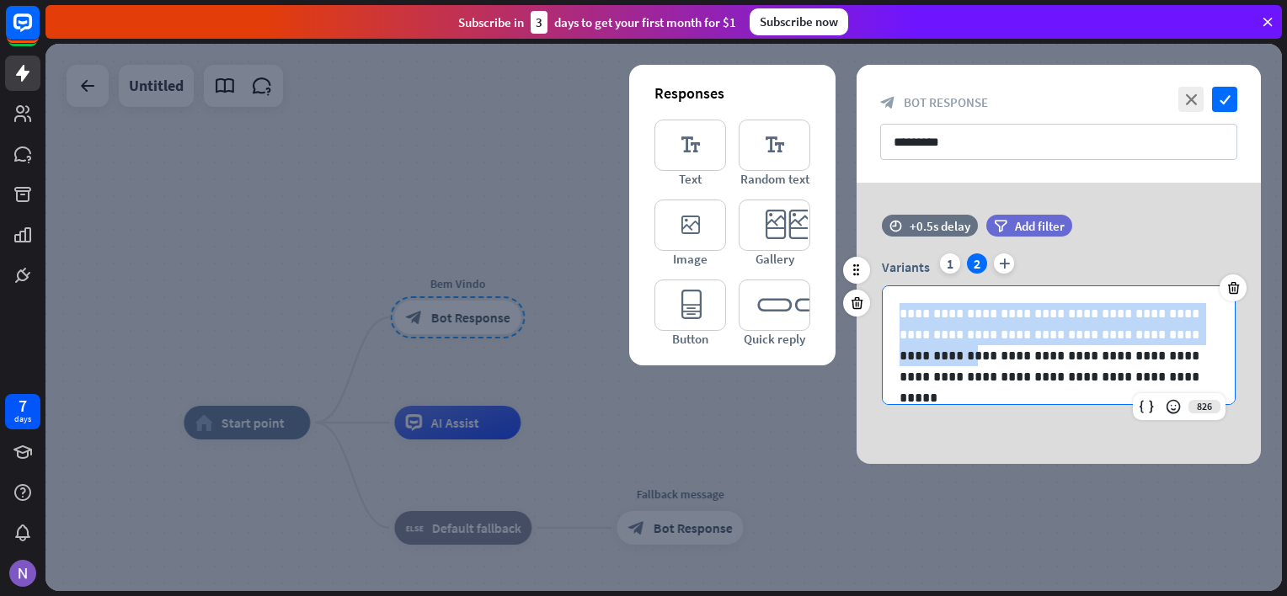
click at [1032, 327] on p "**********" at bounding box center [1059, 324] width 318 height 42
copy p "**********"
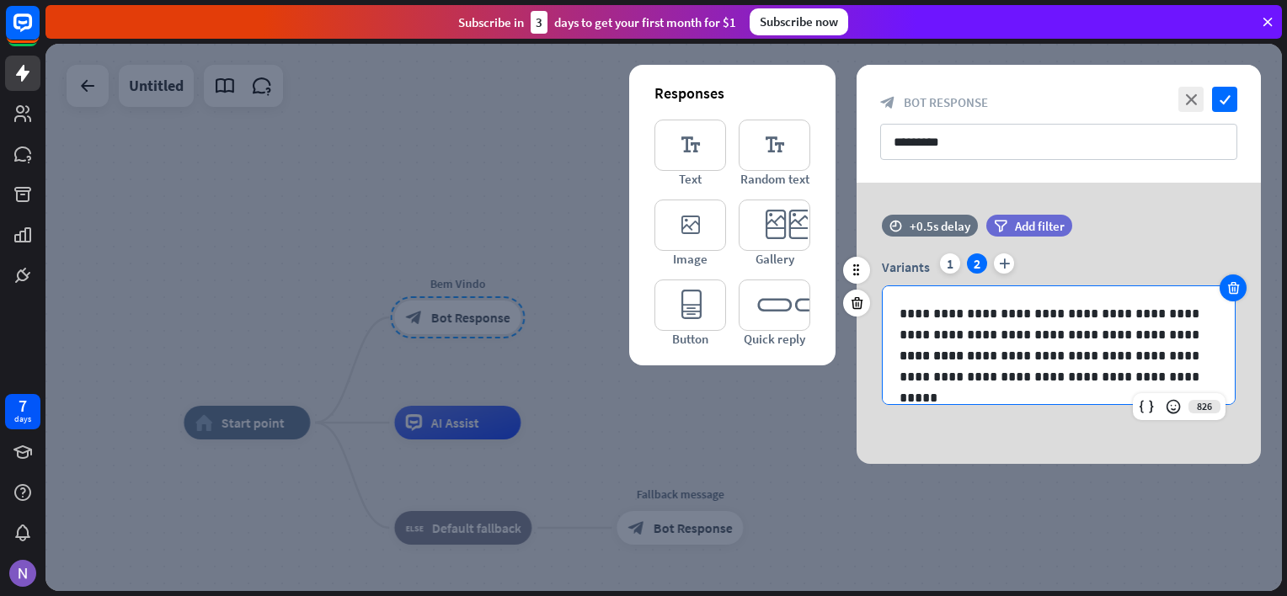
click at [1230, 295] on icon at bounding box center [1234, 287] width 16 height 15
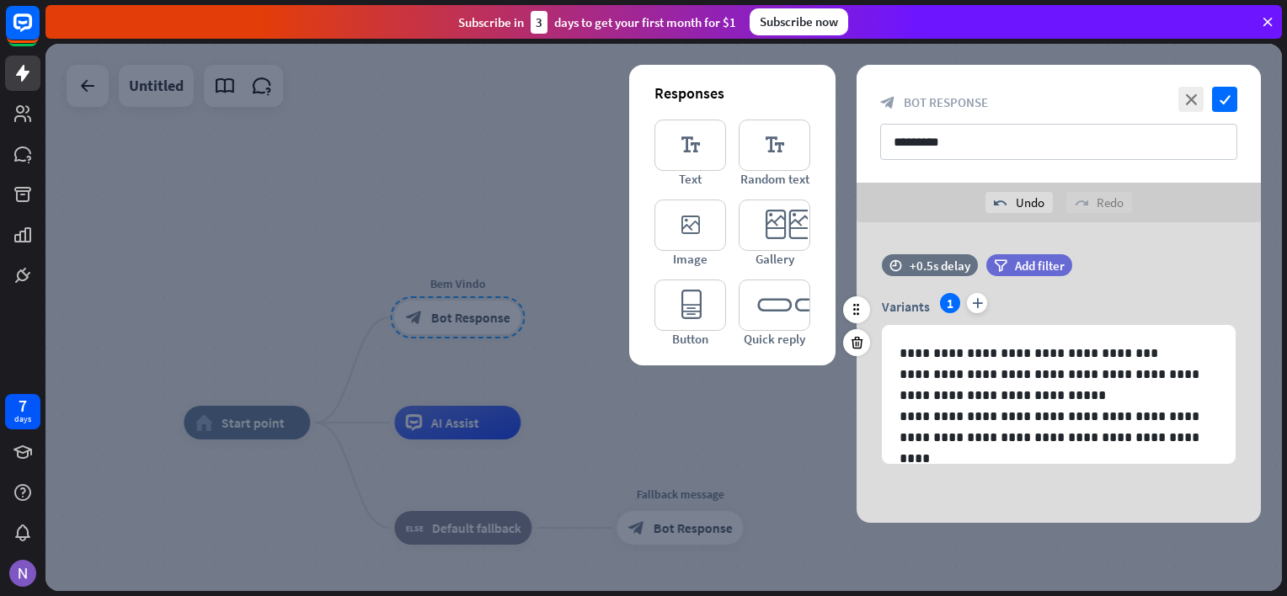
click at [1210, 114] on div "close check block_bot_response Bot Response *********" at bounding box center [1059, 124] width 404 height 118
click at [1227, 98] on icon "check" at bounding box center [1224, 99] width 25 height 25
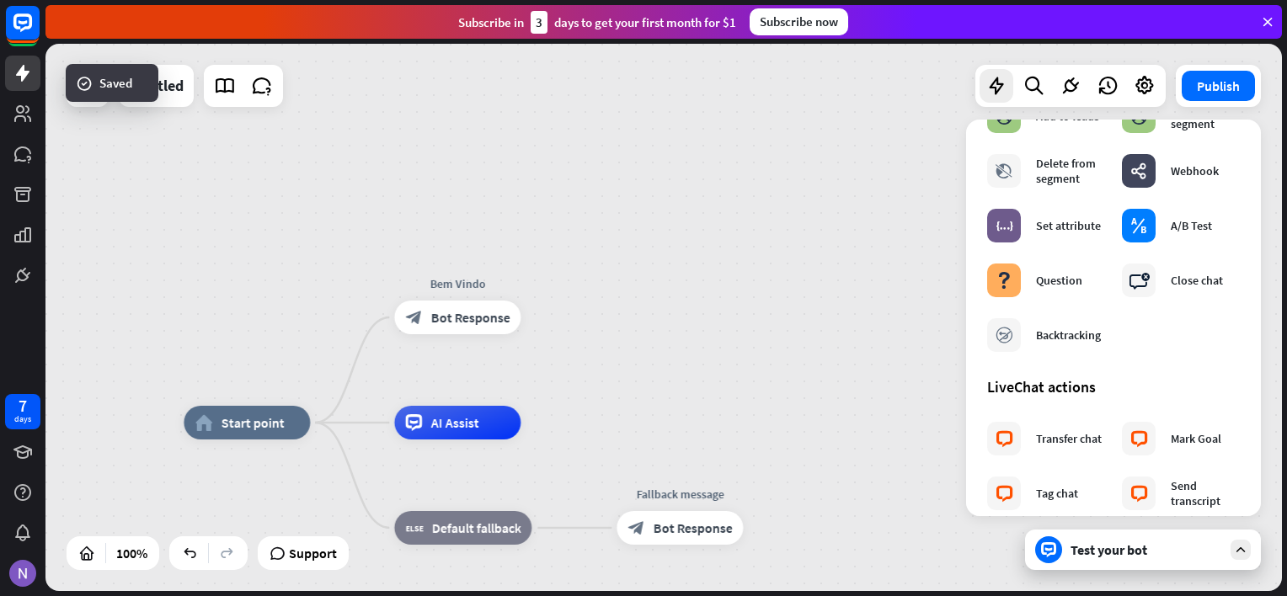
click at [591, 330] on div "home_2 Start point Bem Vindo block_bot_response Bot Response AI Assist block_fa…" at bounding box center [663, 317] width 1236 height 547
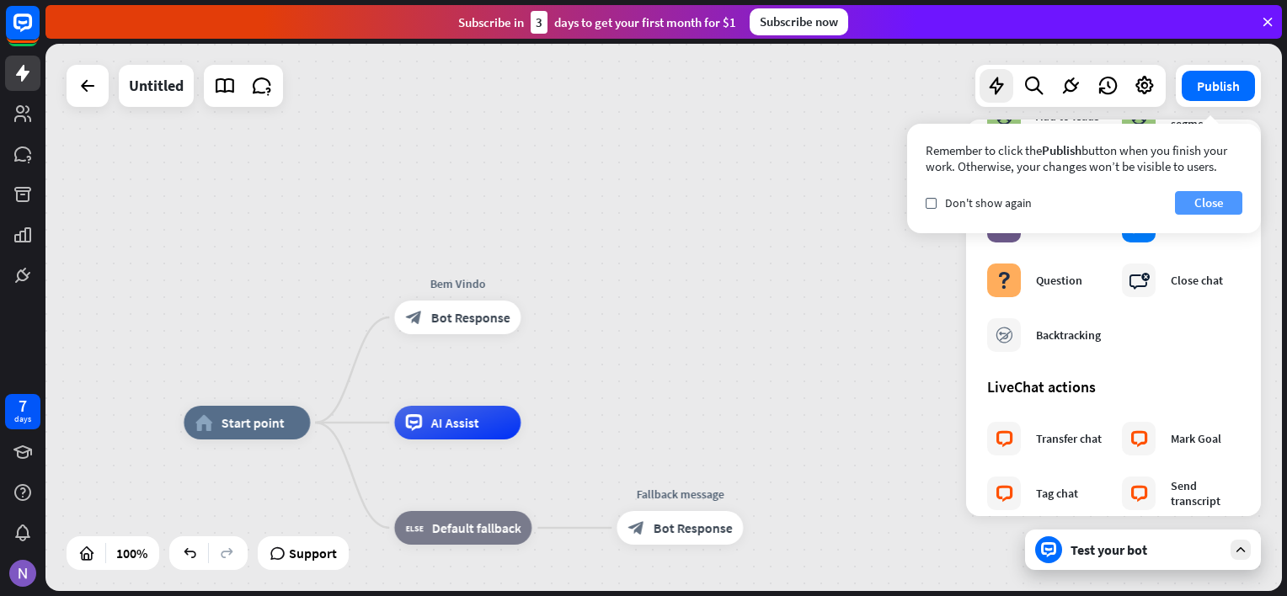
click at [1204, 206] on button "Close" at bounding box center [1208, 203] width 67 height 24
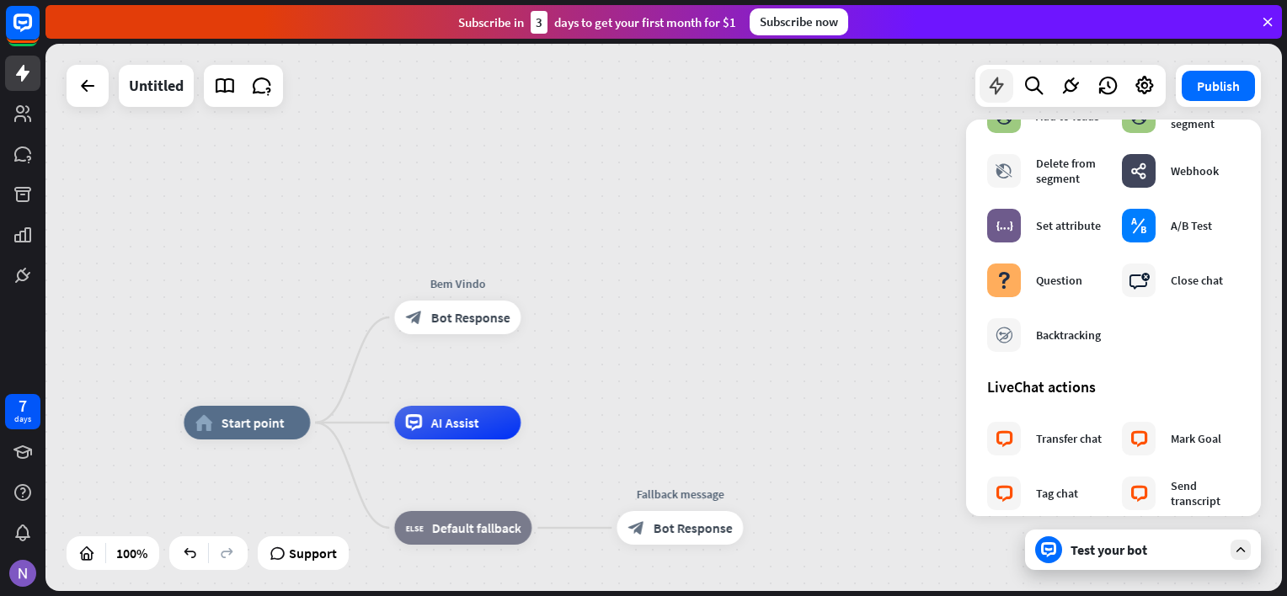
click at [997, 86] on icon at bounding box center [996, 86] width 22 height 22
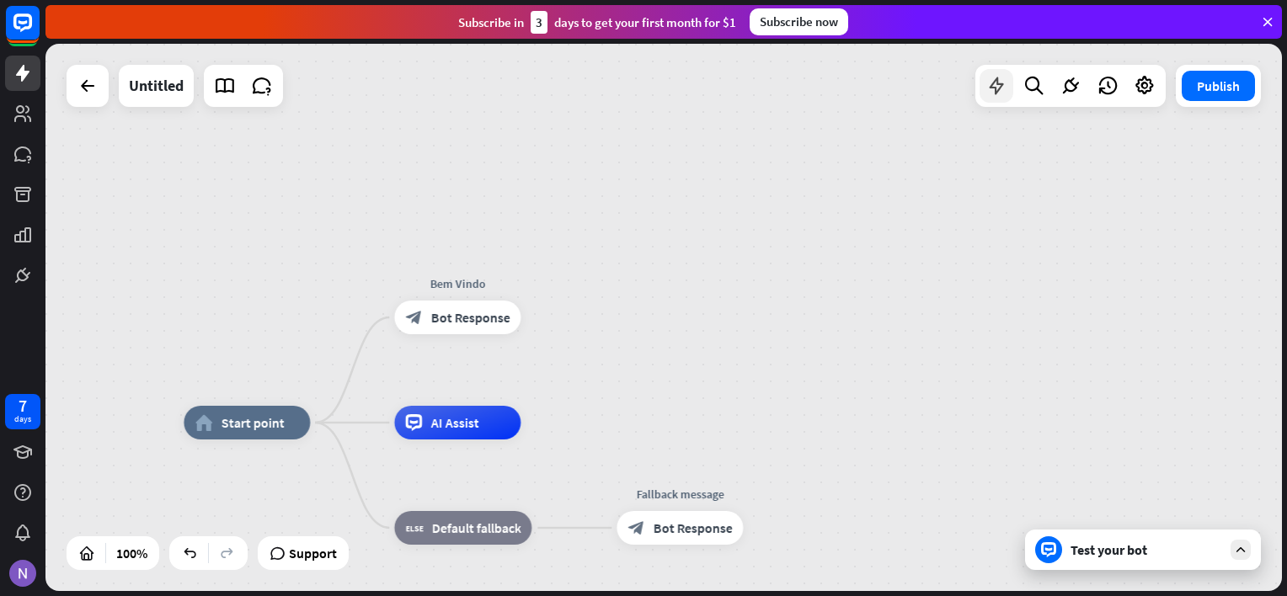
click at [1002, 98] on div at bounding box center [997, 86] width 34 height 34
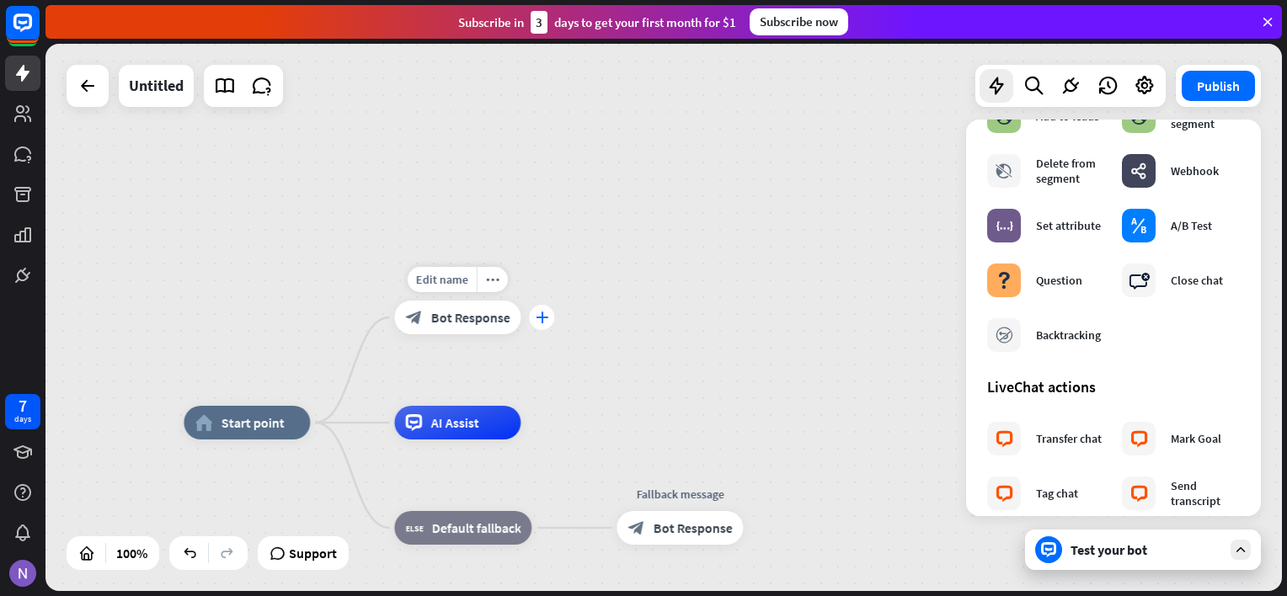
click at [538, 317] on icon "plus" at bounding box center [542, 318] width 13 height 12
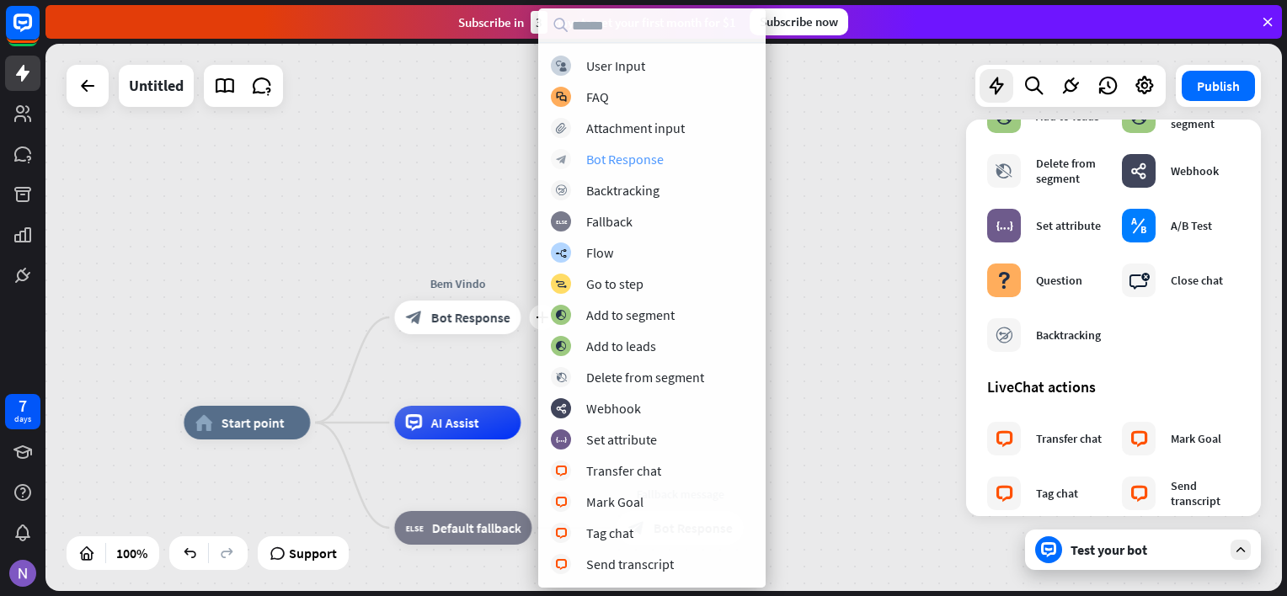
click at [623, 153] on div "Bot Response" at bounding box center [624, 159] width 77 height 17
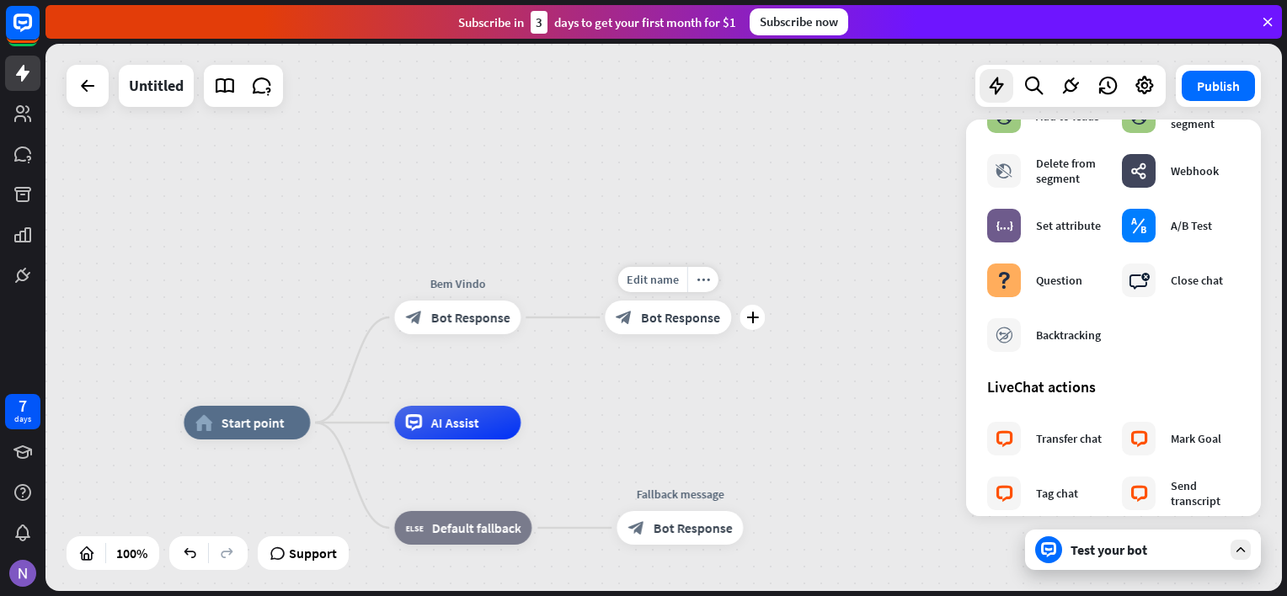
click at [686, 312] on span "Bot Response" at bounding box center [680, 317] width 79 height 17
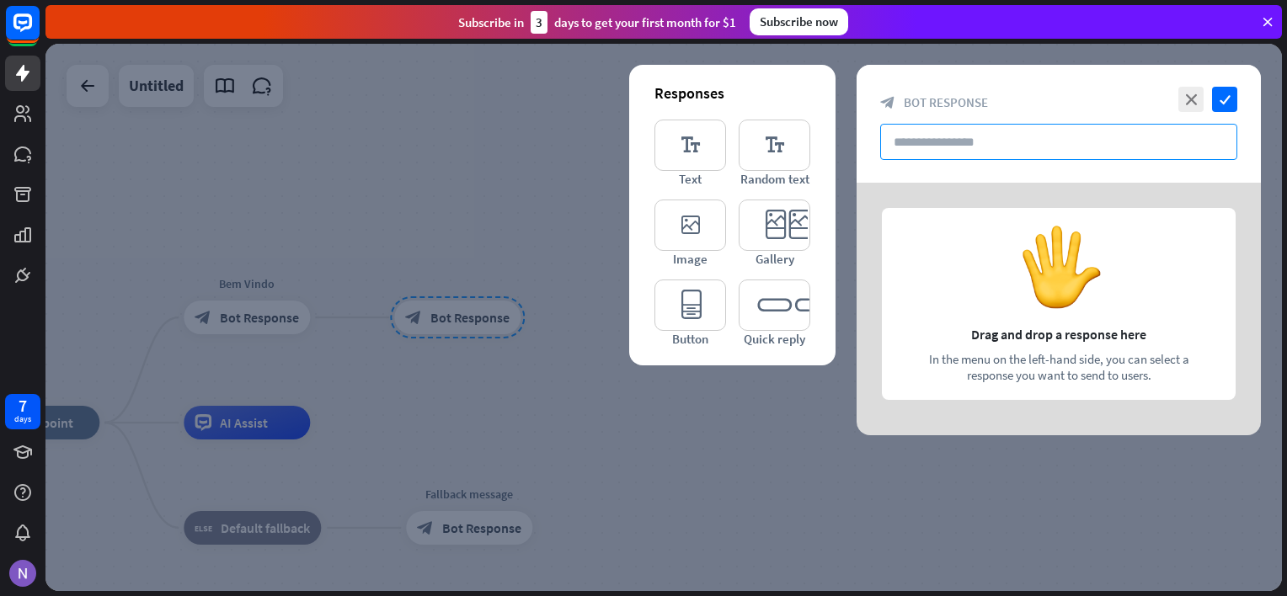
click at [952, 143] on input "text" at bounding box center [1058, 142] width 357 height 36
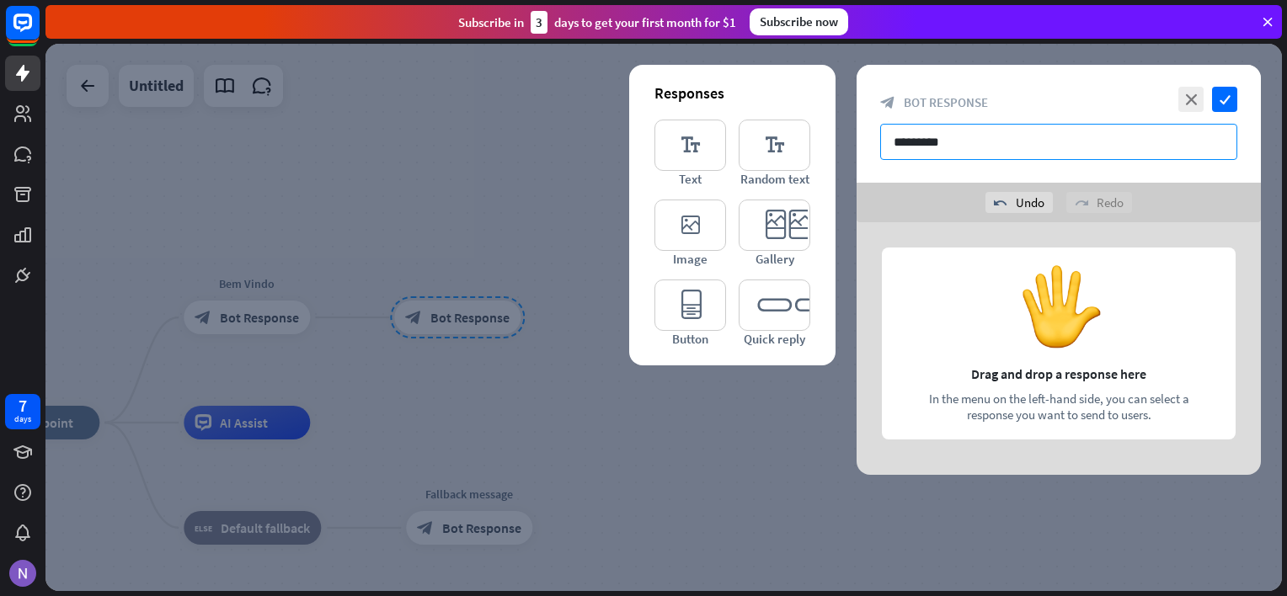
type input "*********"
click at [1040, 320] on div at bounding box center [1059, 348] width 404 height 253
click at [993, 355] on div at bounding box center [1059, 348] width 404 height 253
click at [999, 391] on div at bounding box center [1059, 348] width 404 height 253
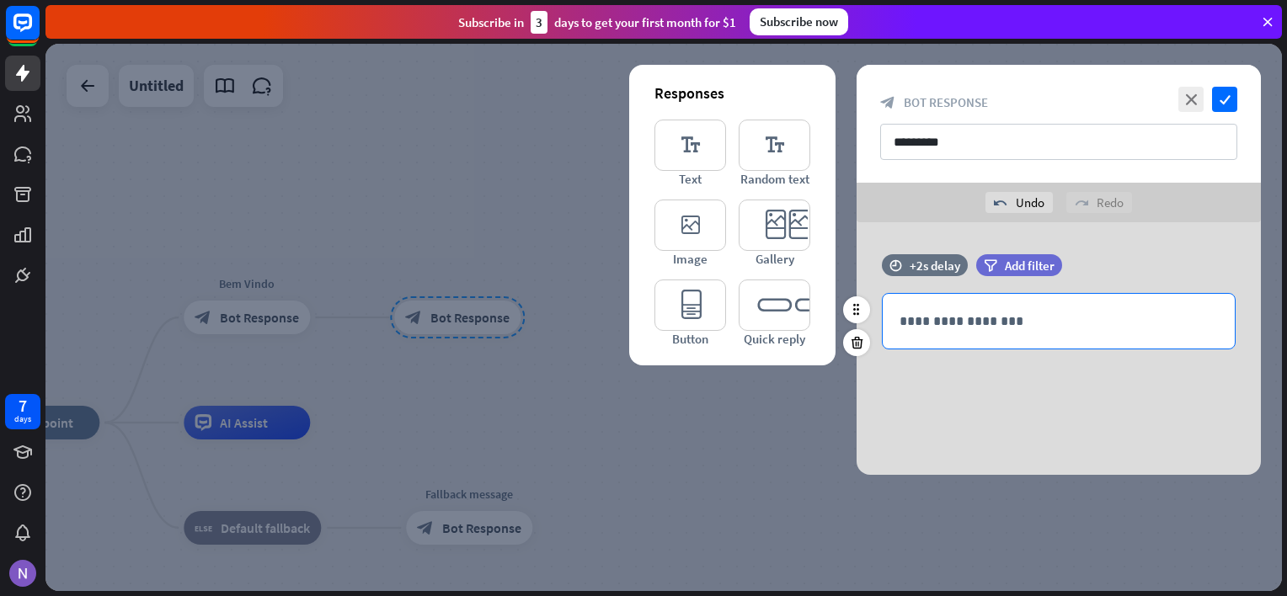
click at [985, 327] on p "**********" at bounding box center [1059, 321] width 318 height 21
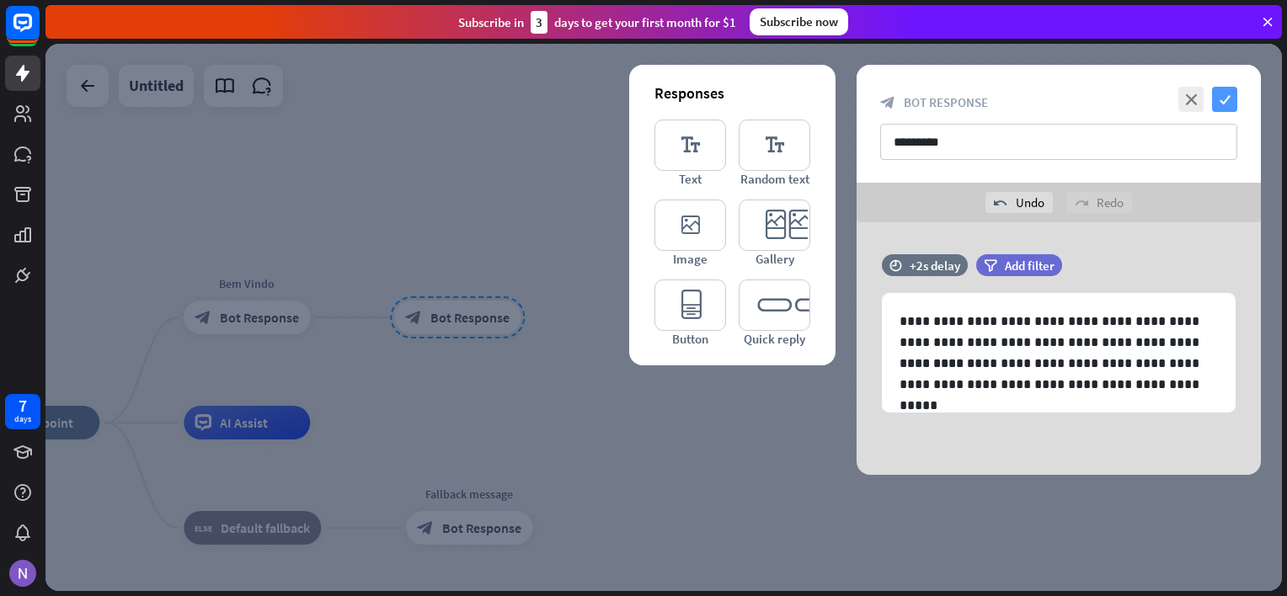
click at [1226, 101] on icon "check" at bounding box center [1224, 99] width 25 height 25
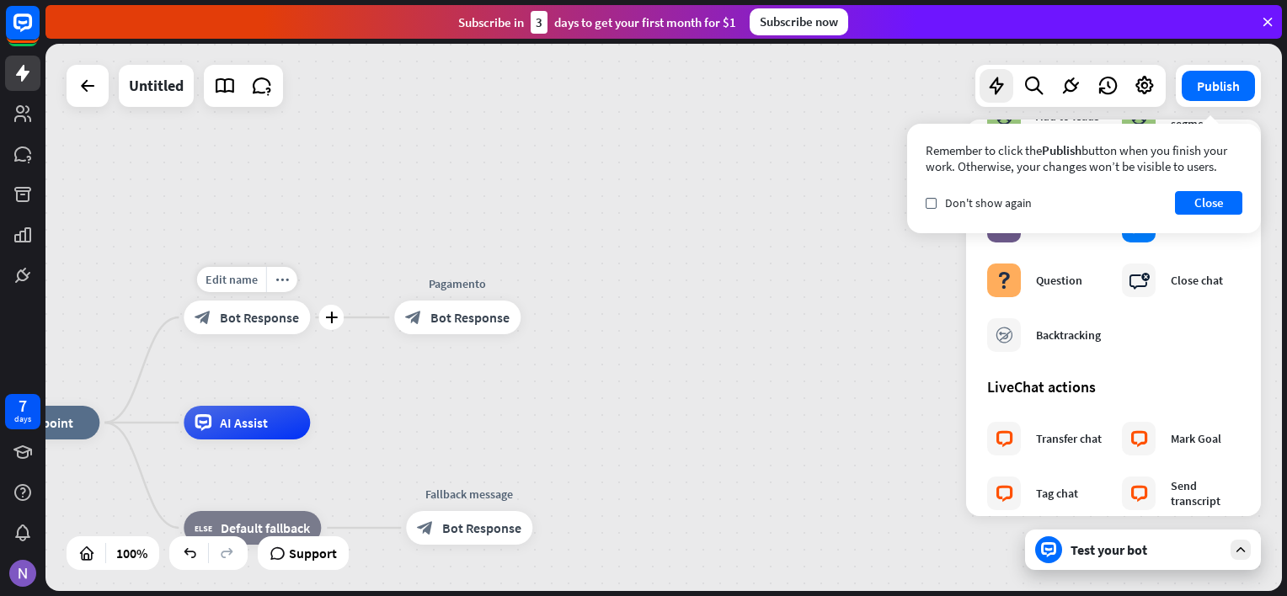
click at [243, 317] on span "Bot Response" at bounding box center [259, 317] width 79 height 17
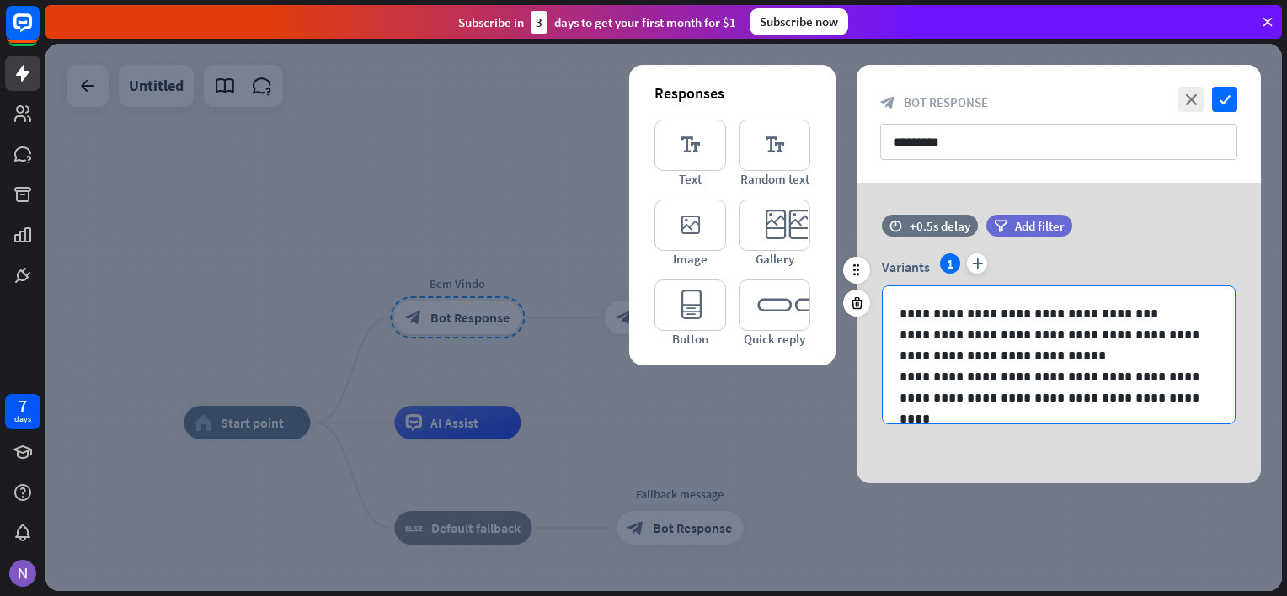
scroll to position [1, 0]
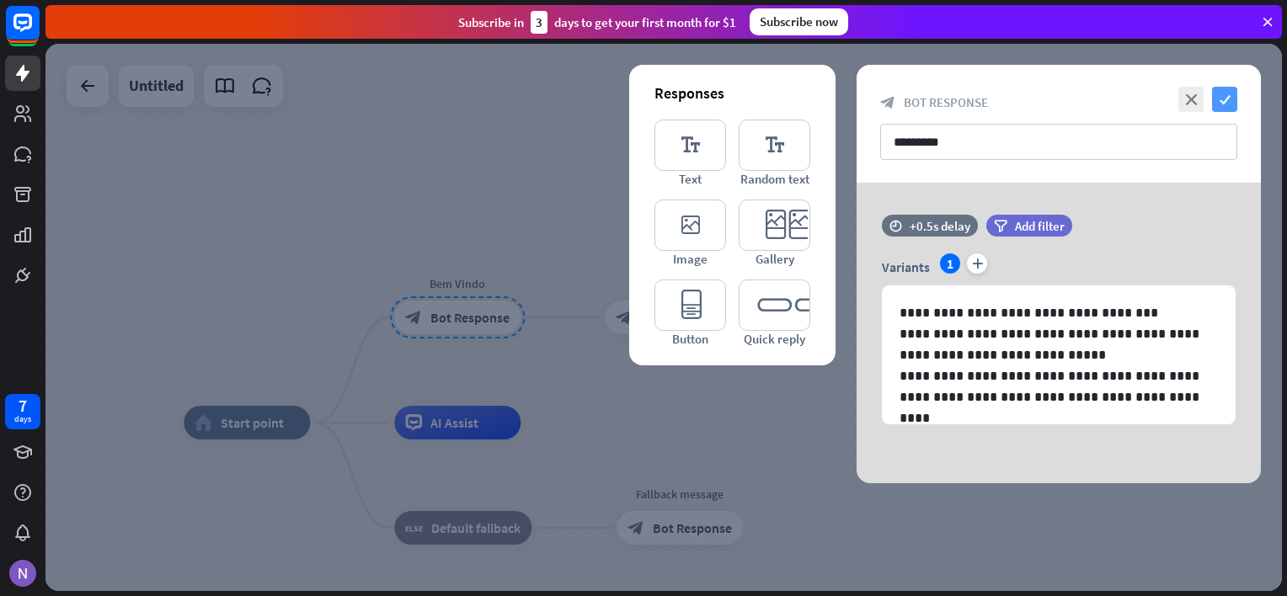
click at [1231, 100] on icon "check" at bounding box center [1224, 99] width 25 height 25
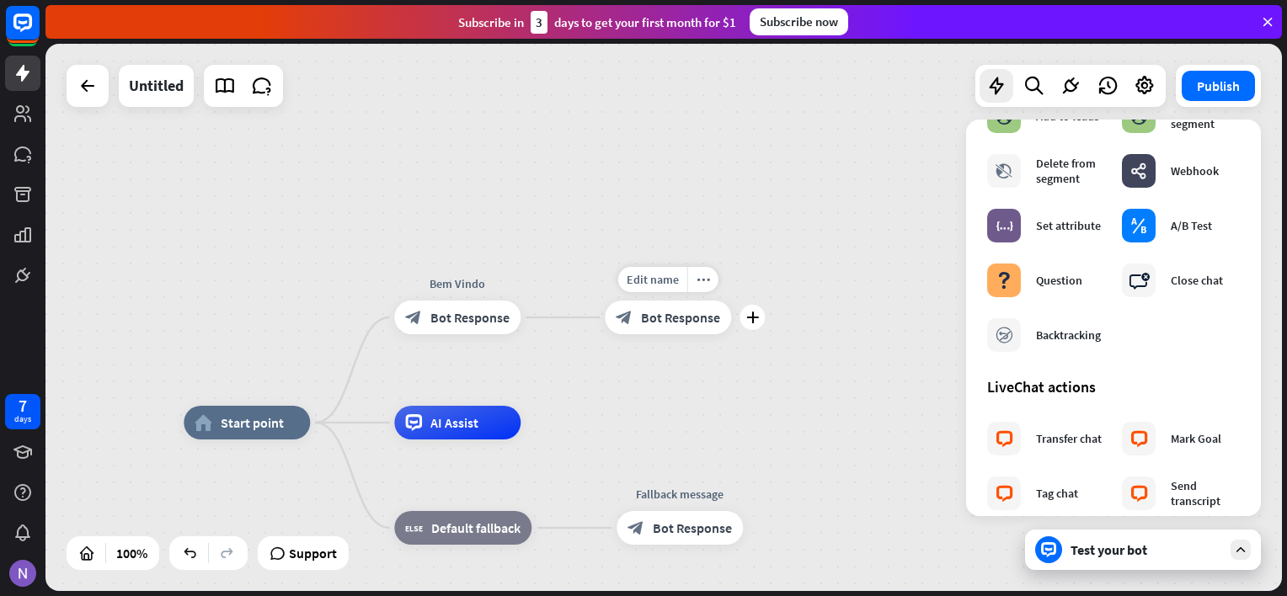
click at [683, 327] on div "block_bot_response Bot Response" at bounding box center [668, 318] width 126 height 34
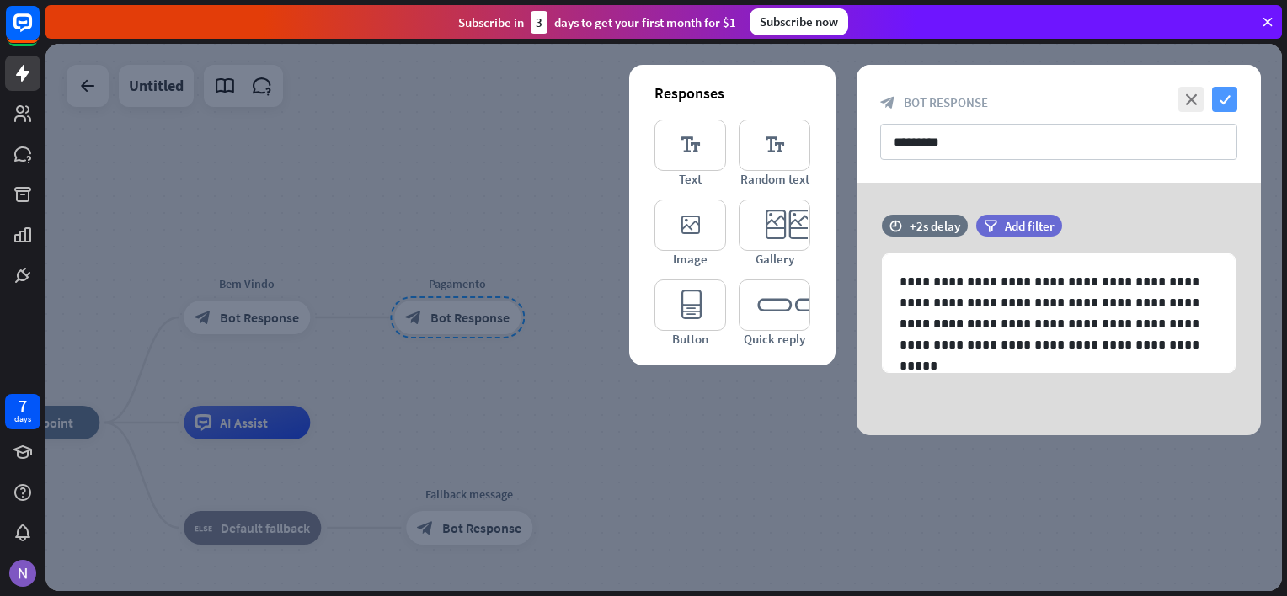
click at [1220, 107] on icon "check" at bounding box center [1224, 99] width 25 height 25
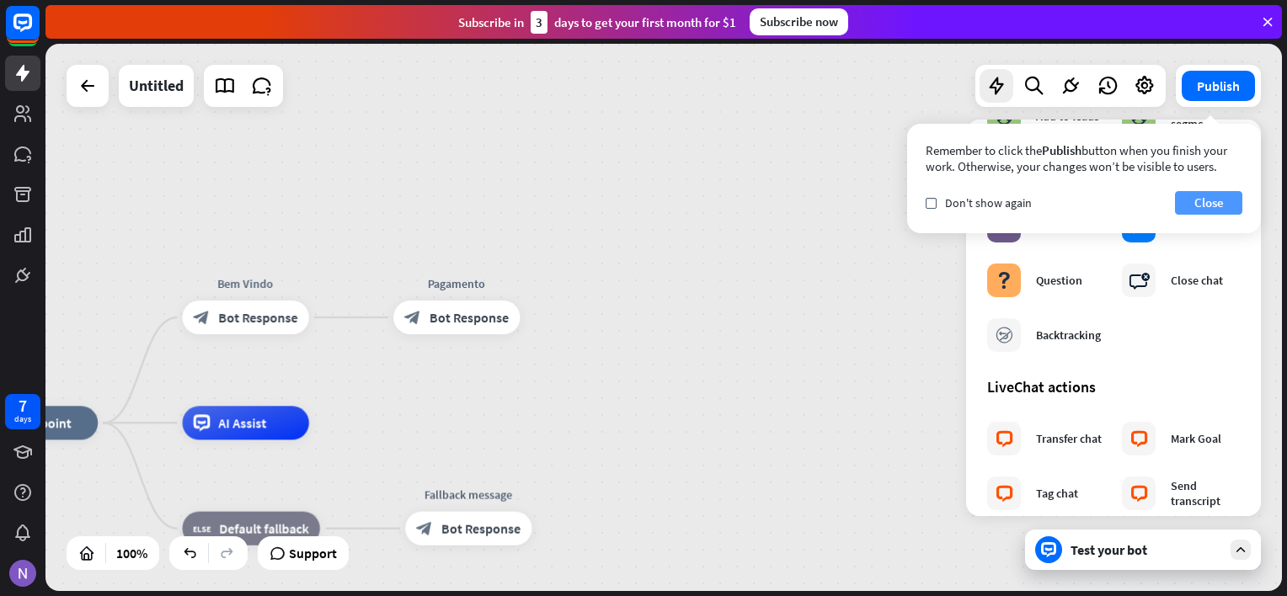
click at [1203, 195] on button "Close" at bounding box center [1208, 203] width 67 height 24
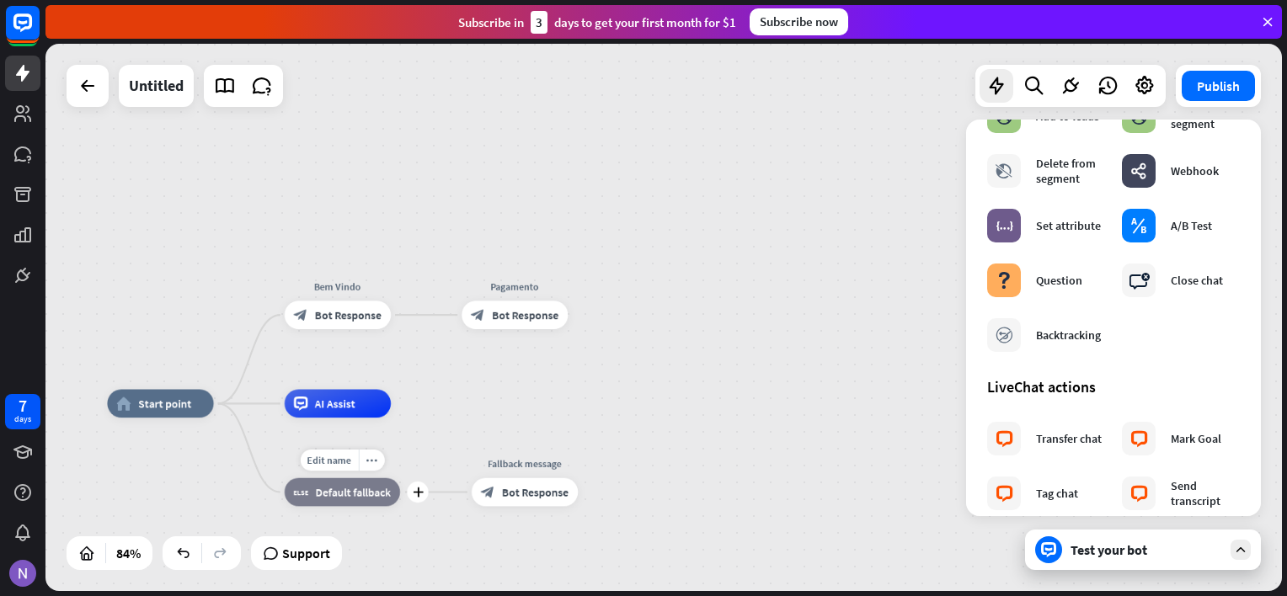
click at [355, 489] on span "Default fallback" at bounding box center [353, 492] width 75 height 14
click at [505, 493] on span "Bot Response" at bounding box center [535, 492] width 67 height 14
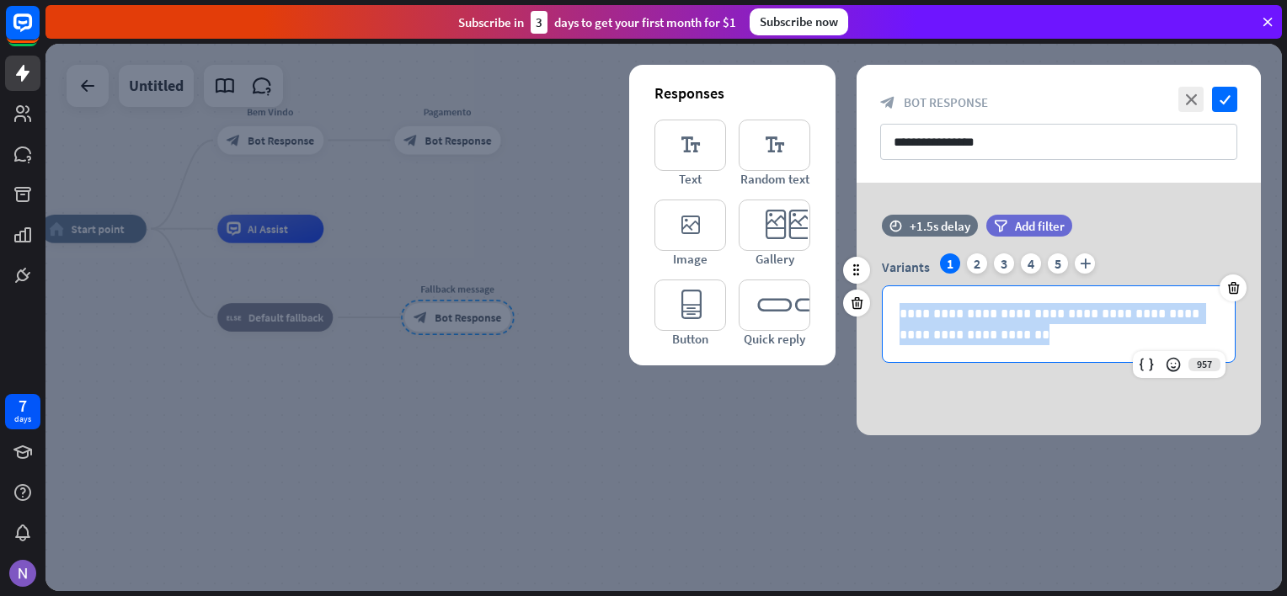
drag, startPoint x: 1011, startPoint y: 331, endPoint x: 900, endPoint y: 313, distance: 111.7
click at [900, 313] on p "**********" at bounding box center [1059, 324] width 318 height 42
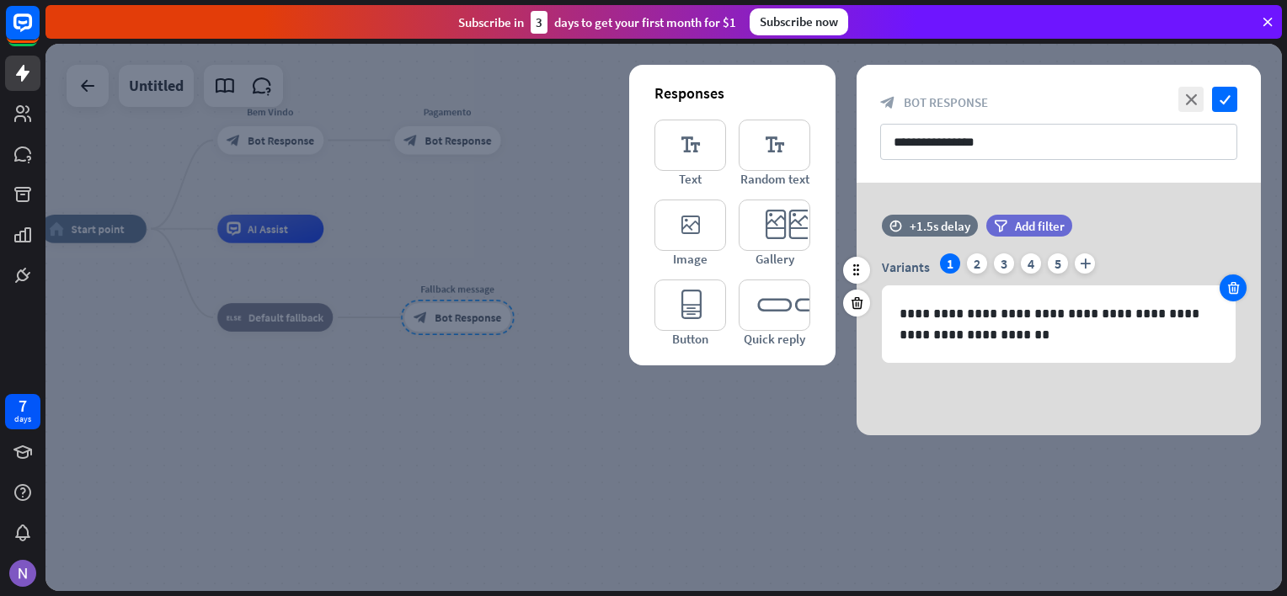
click at [1226, 279] on div at bounding box center [1233, 288] width 27 height 27
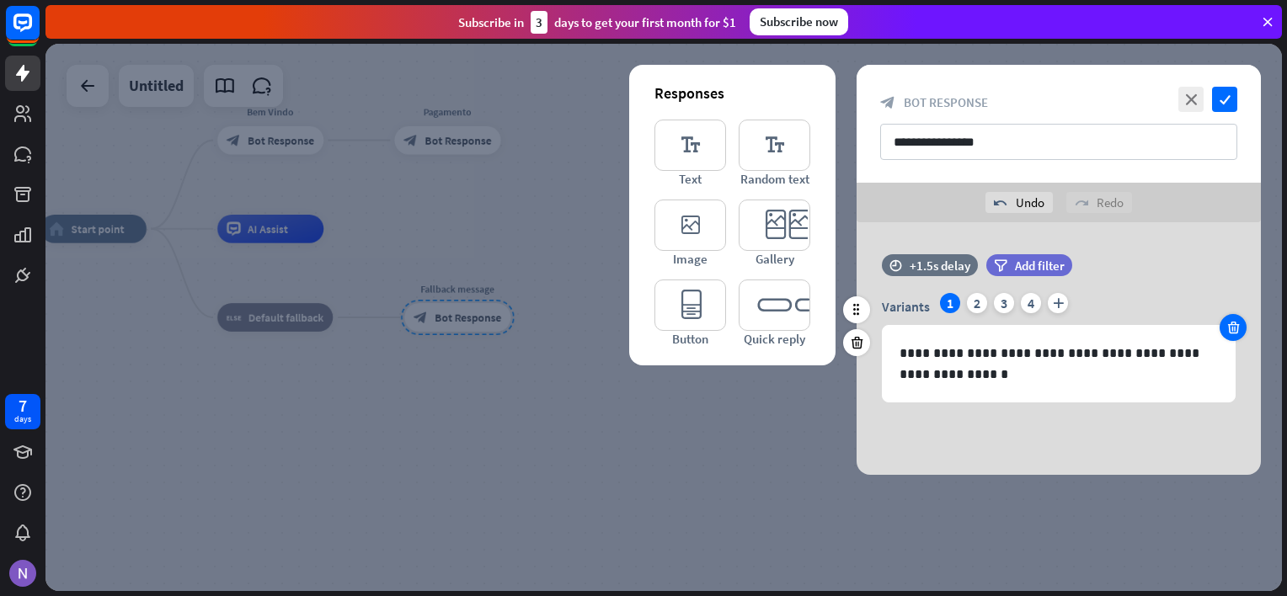
click at [1226, 279] on div "time +1.5s delay filter Add filter" at bounding box center [1059, 273] width 404 height 39
drag, startPoint x: 1226, startPoint y: 279, endPoint x: 1237, endPoint y: 332, distance: 54.2
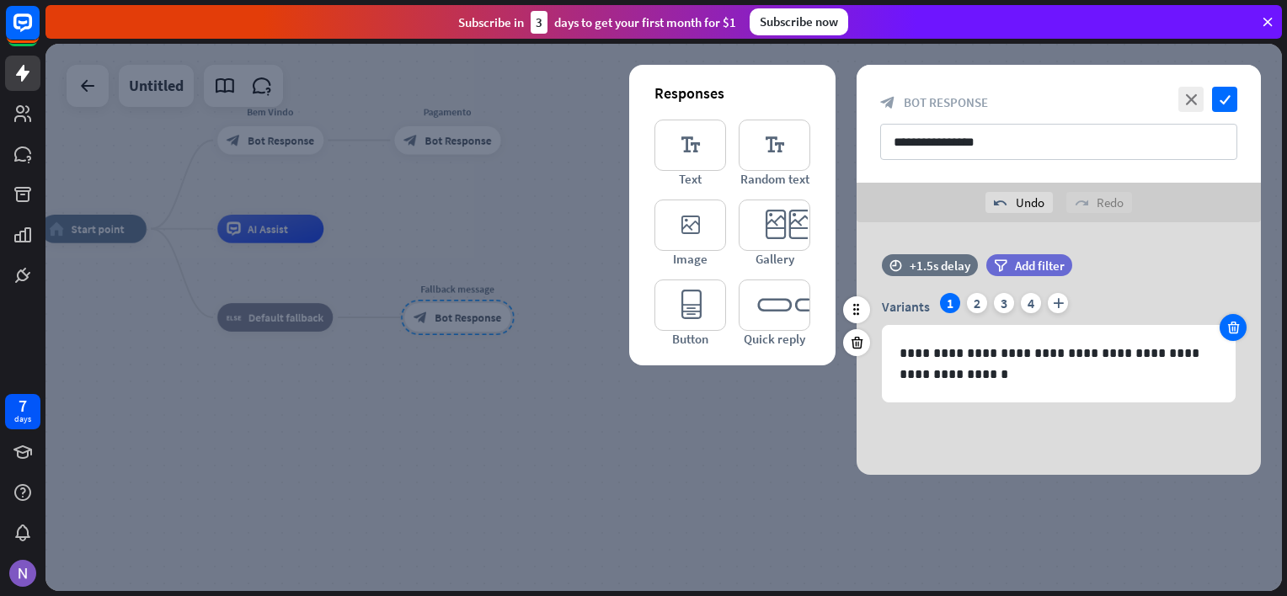
click at [1237, 332] on icon at bounding box center [1234, 327] width 16 height 15
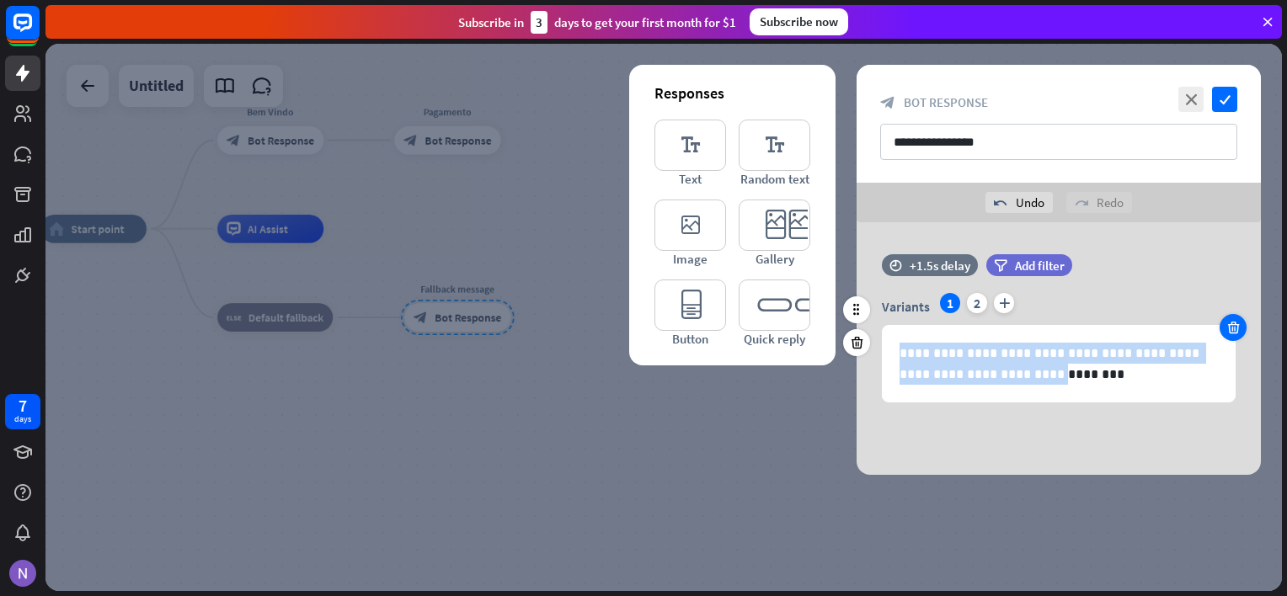
click at [1237, 332] on div "**********" at bounding box center [1059, 347] width 404 height 109
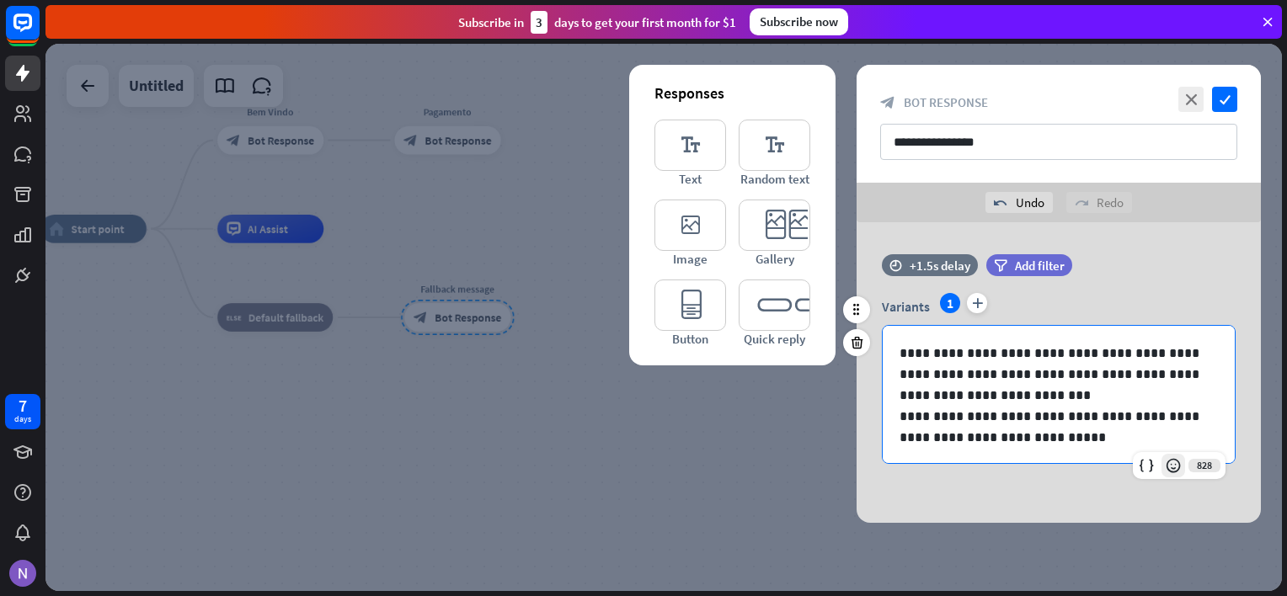
click at [1175, 462] on icon at bounding box center [1173, 465] width 17 height 17
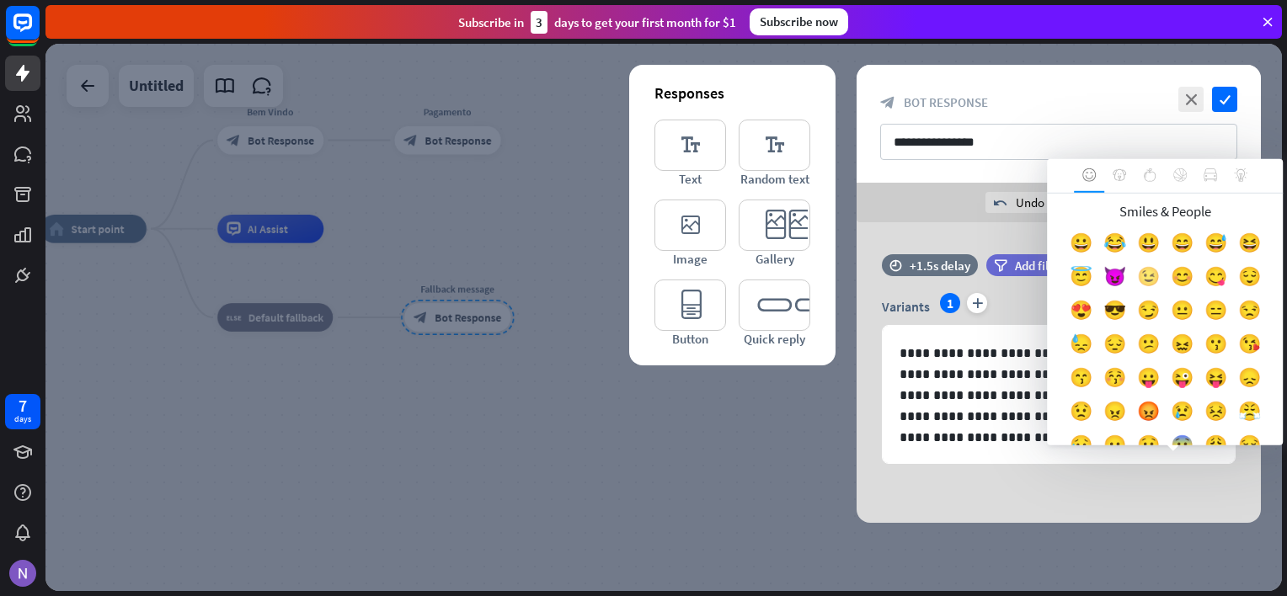
click at [1165, 270] on div "😉" at bounding box center [1148, 281] width 34 height 34
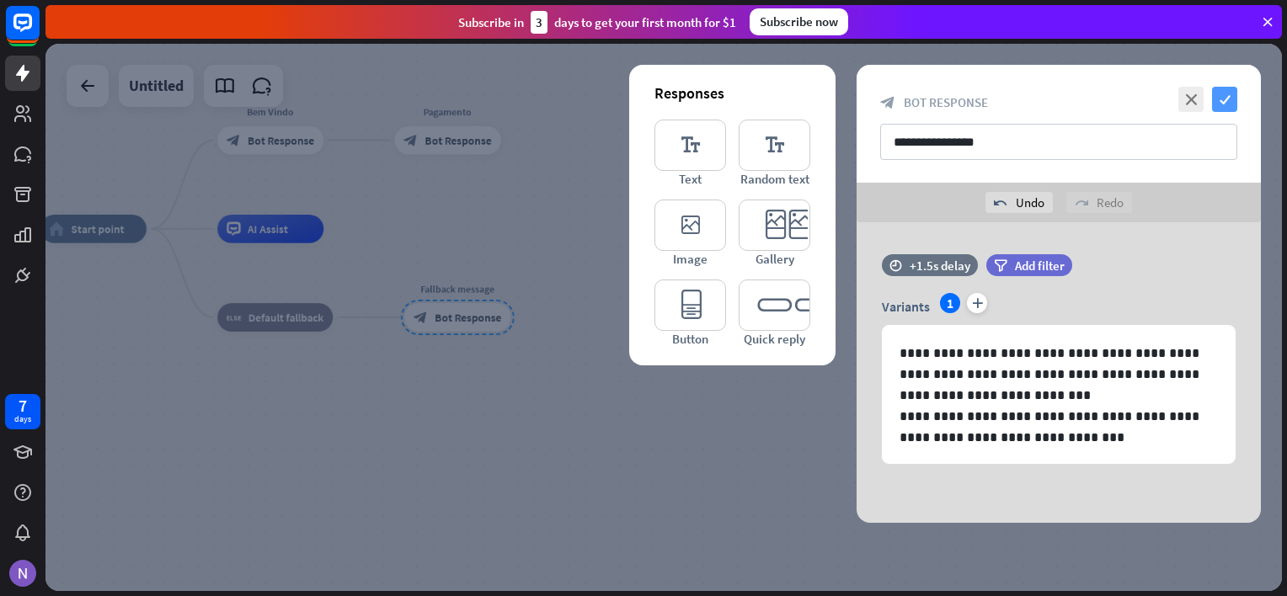
click at [1229, 91] on icon "check" at bounding box center [1224, 99] width 25 height 25
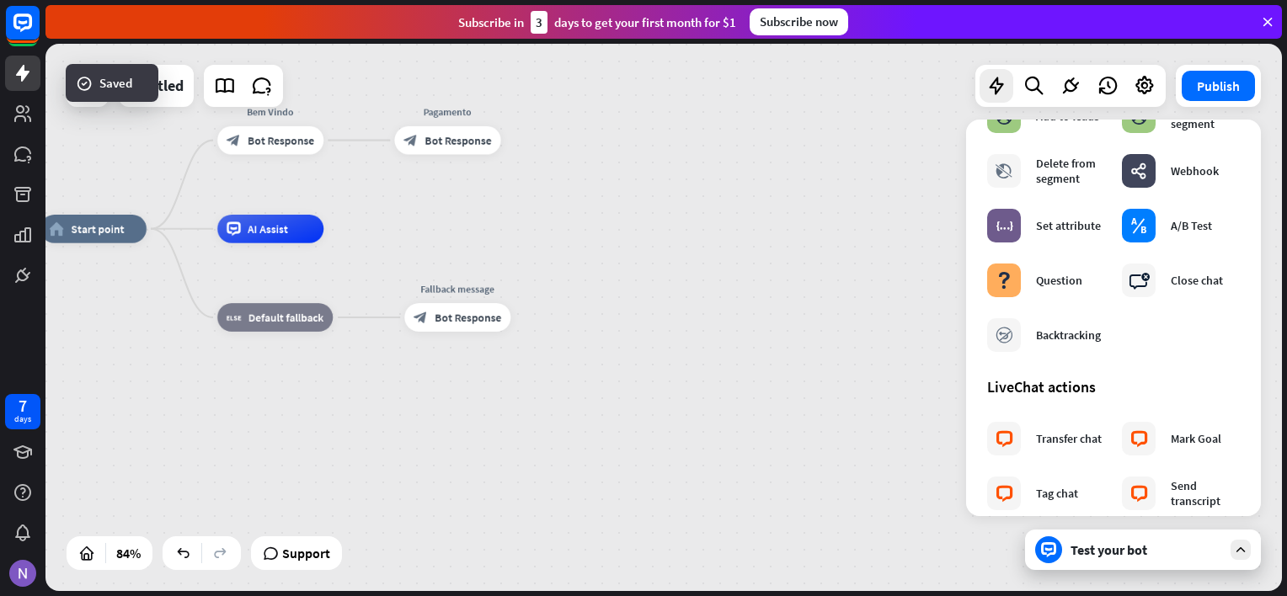
click at [560, 404] on div "home_2 Start point Bem Vindo block_bot_response Bot Response Pagamento block_bo…" at bounding box center [560, 459] width 1040 height 461
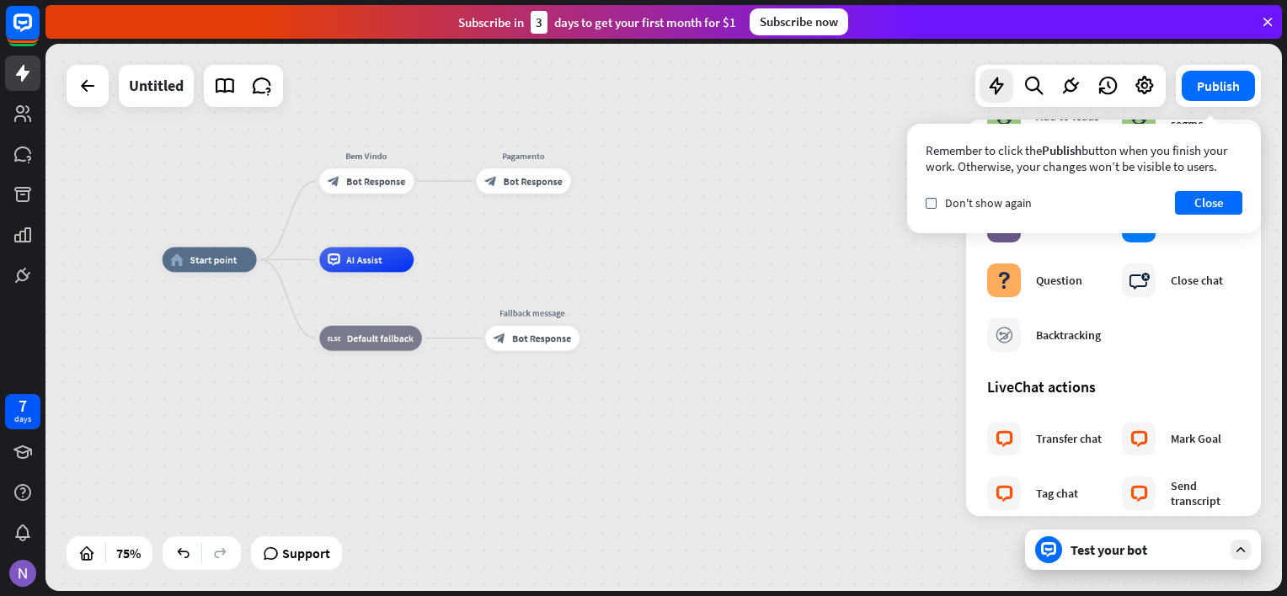
drag, startPoint x: 164, startPoint y: 414, endPoint x: 408, endPoint y: 450, distance: 246.1
click at [408, 450] on div "home_2 Start point Bem Vindo block_bot_response Bot Response Pagamento block_bo…" at bounding box center [624, 463] width 922 height 409
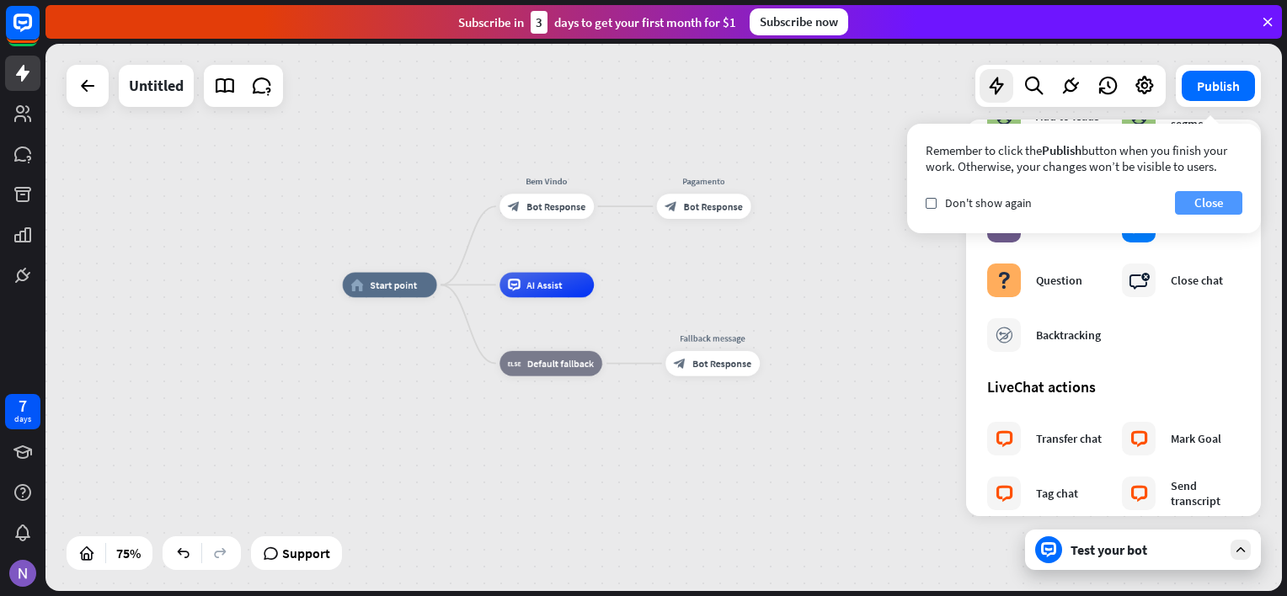
click at [1195, 197] on button "Close" at bounding box center [1208, 203] width 67 height 24
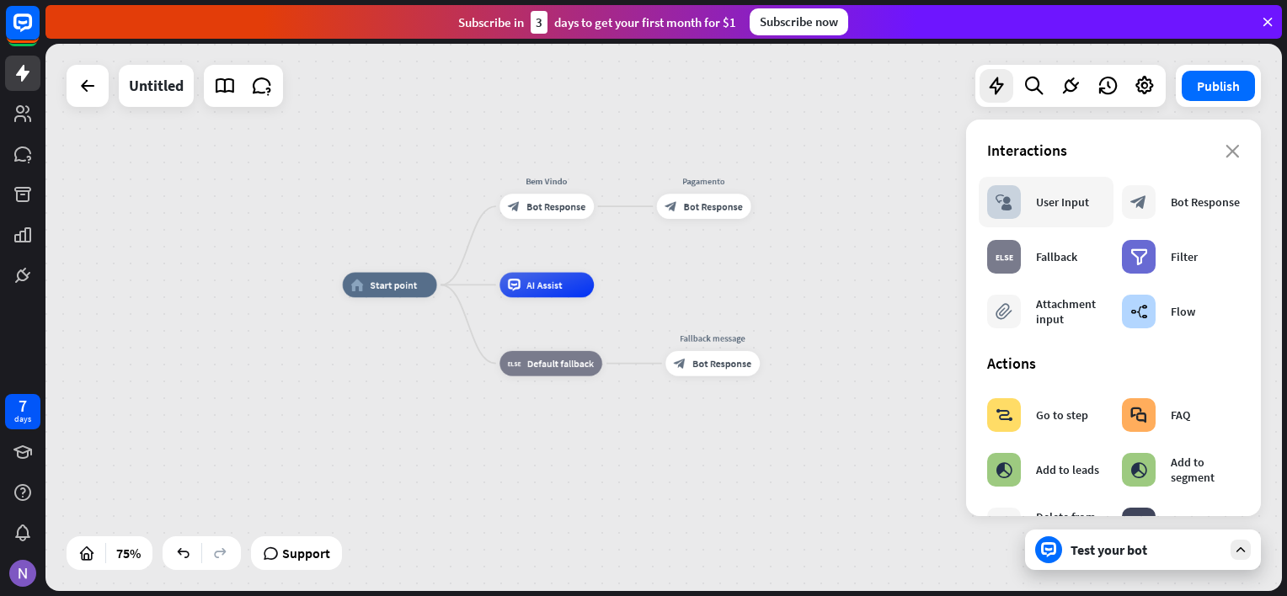
click at [1066, 208] on div "User Input" at bounding box center [1062, 202] width 53 height 15
click at [1017, 478] on div "block_add_to_segment" at bounding box center [1004, 470] width 34 height 34
click at [1063, 86] on icon at bounding box center [1071, 86] width 22 height 22
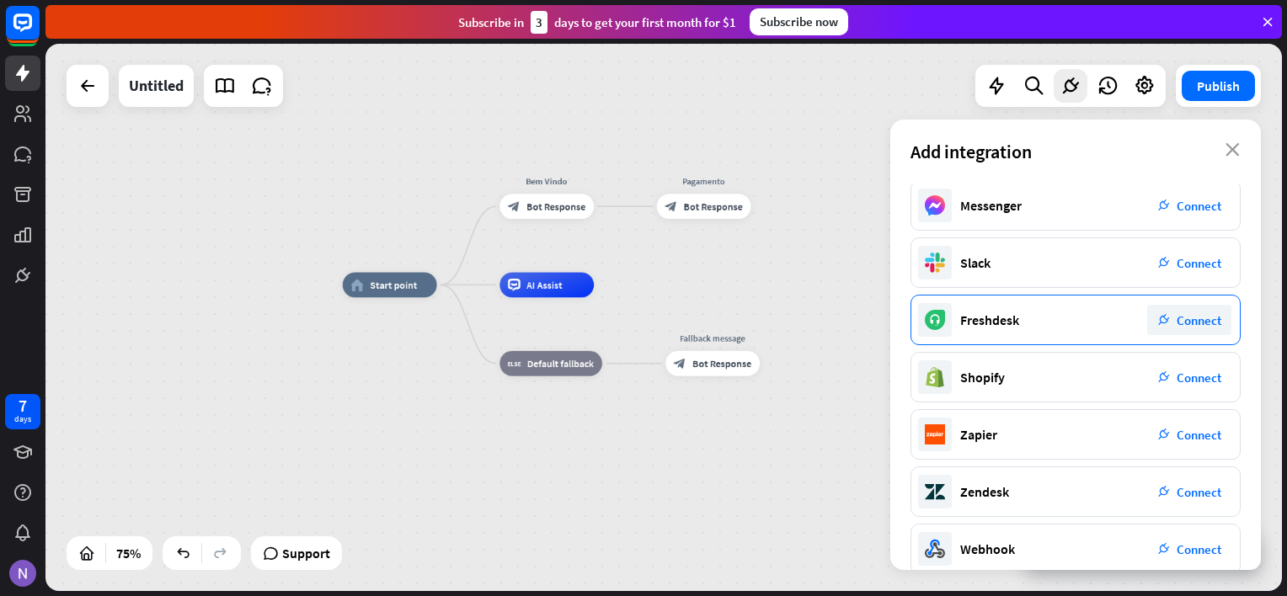
scroll to position [256, 0]
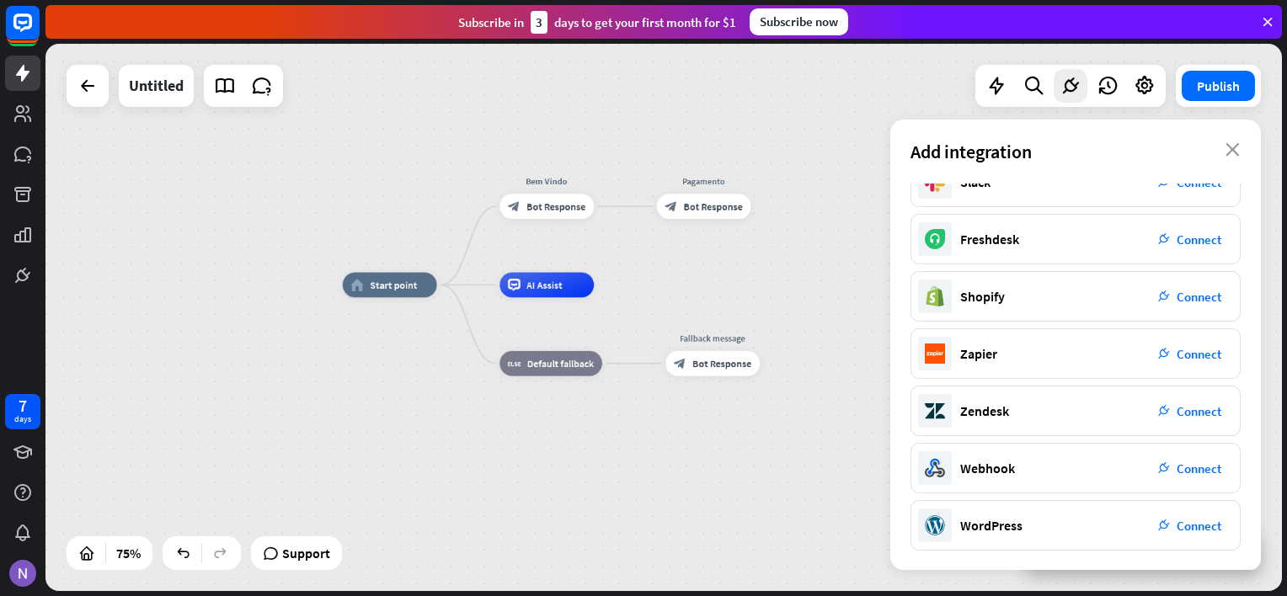
click at [755, 531] on div "home_2 Start point Bem Vindo block_bot_response Bot Response Pagamento block_bo…" at bounding box center [804, 489] width 922 height 409
click at [1230, 154] on icon "close" at bounding box center [1233, 149] width 14 height 13
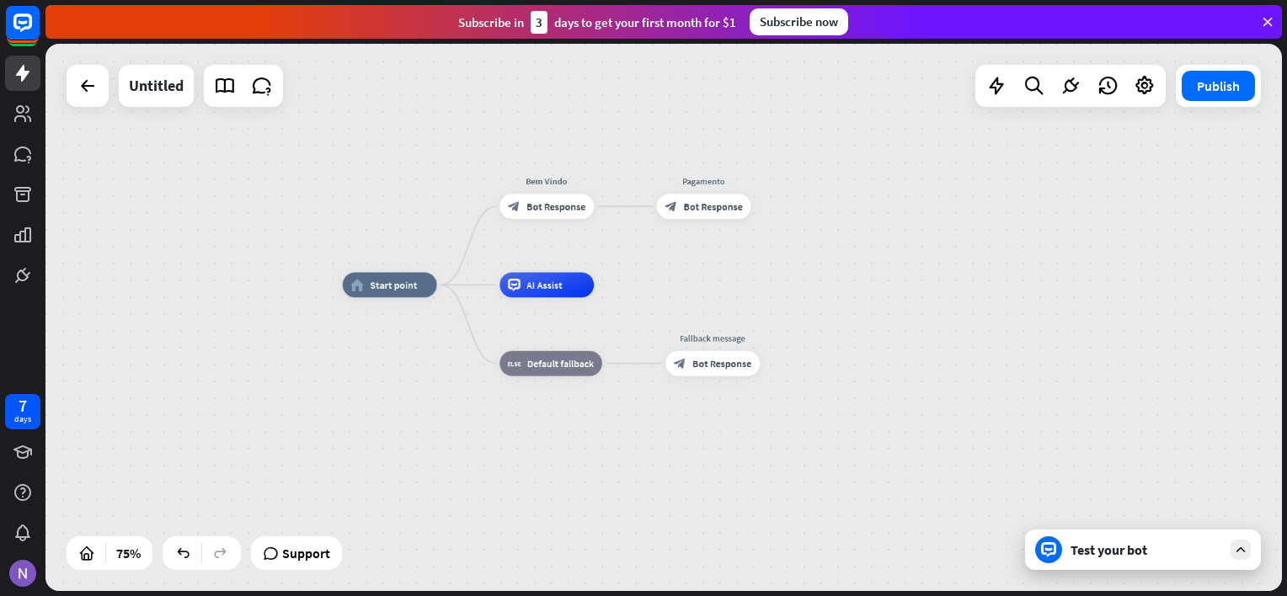
click at [1172, 560] on div "Test your bot" at bounding box center [1143, 550] width 236 height 40
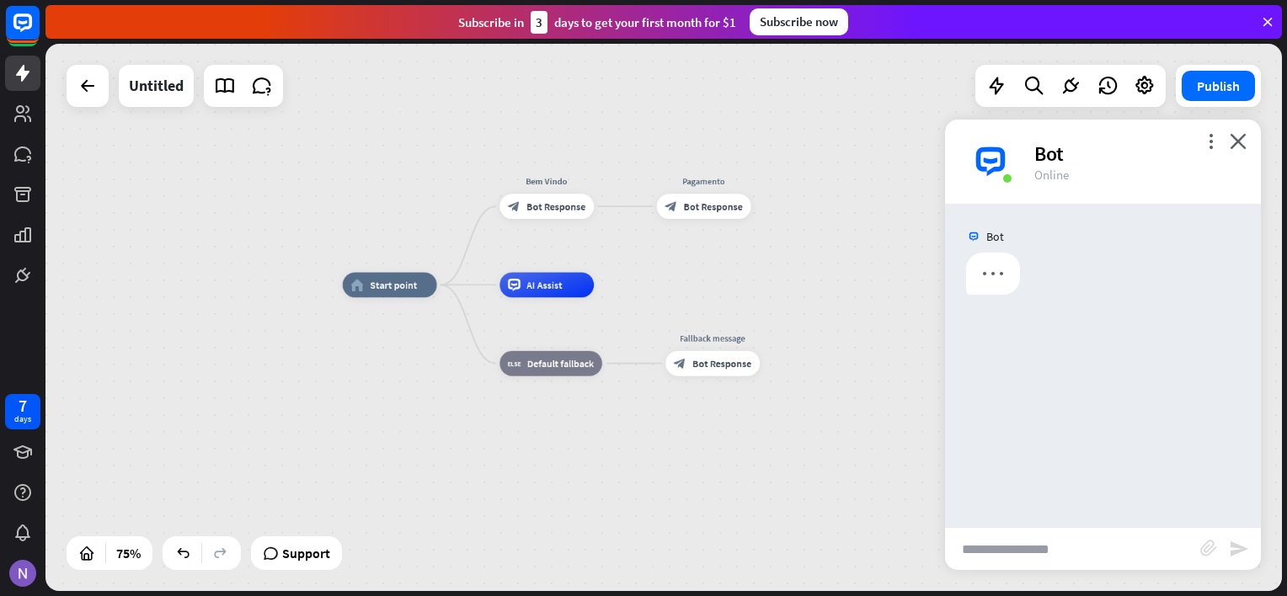
click at [1065, 547] on input "text" at bounding box center [1072, 549] width 255 height 42
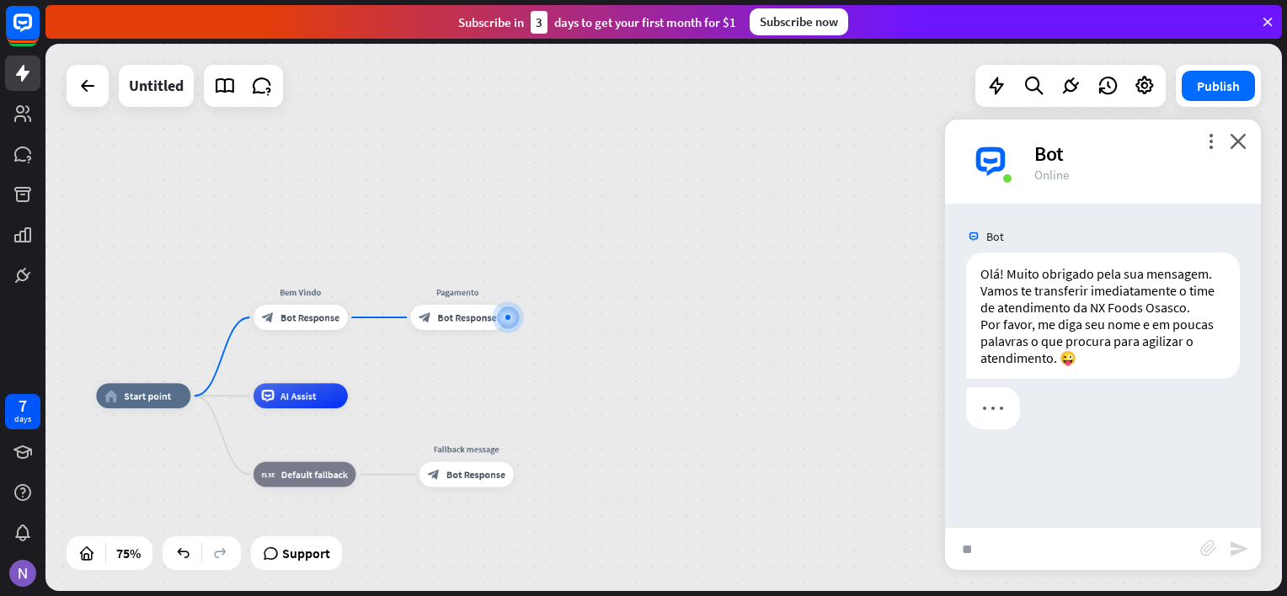
type input "*"
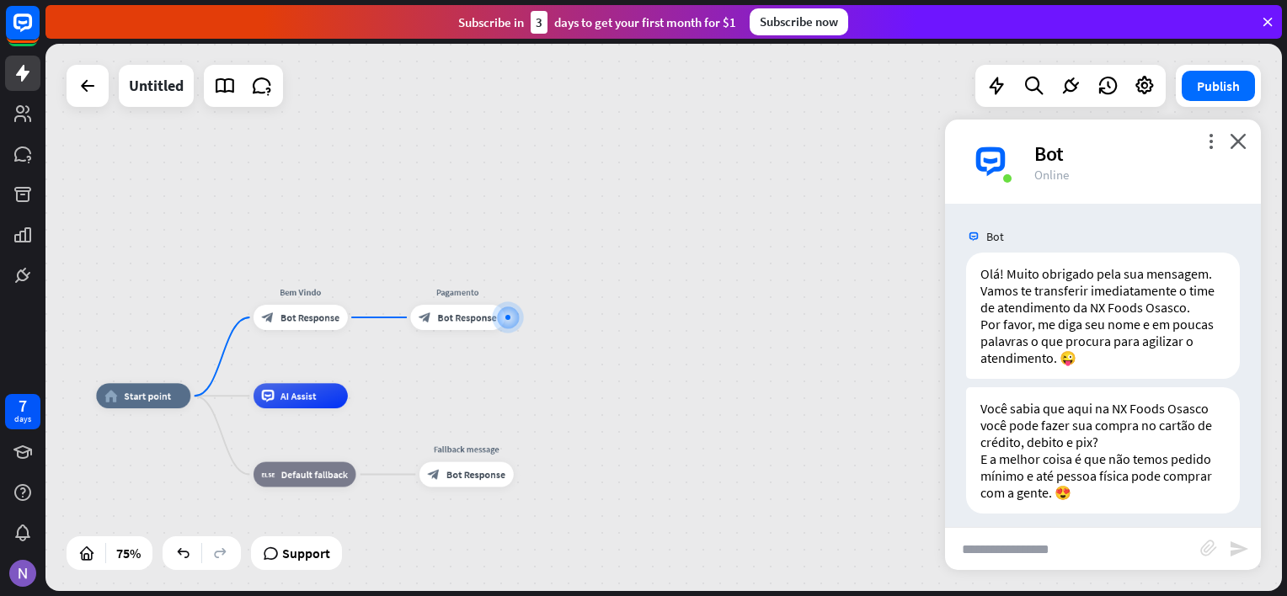
scroll to position [29, 0]
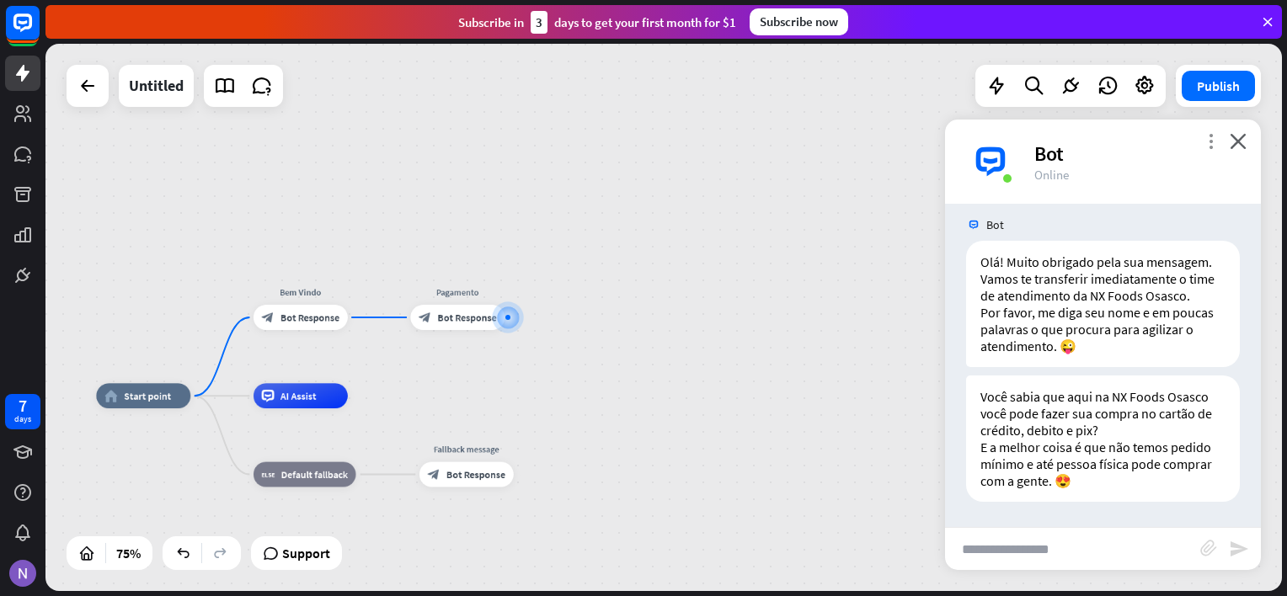
click at [1209, 134] on icon "more_vert" at bounding box center [1211, 141] width 16 height 16
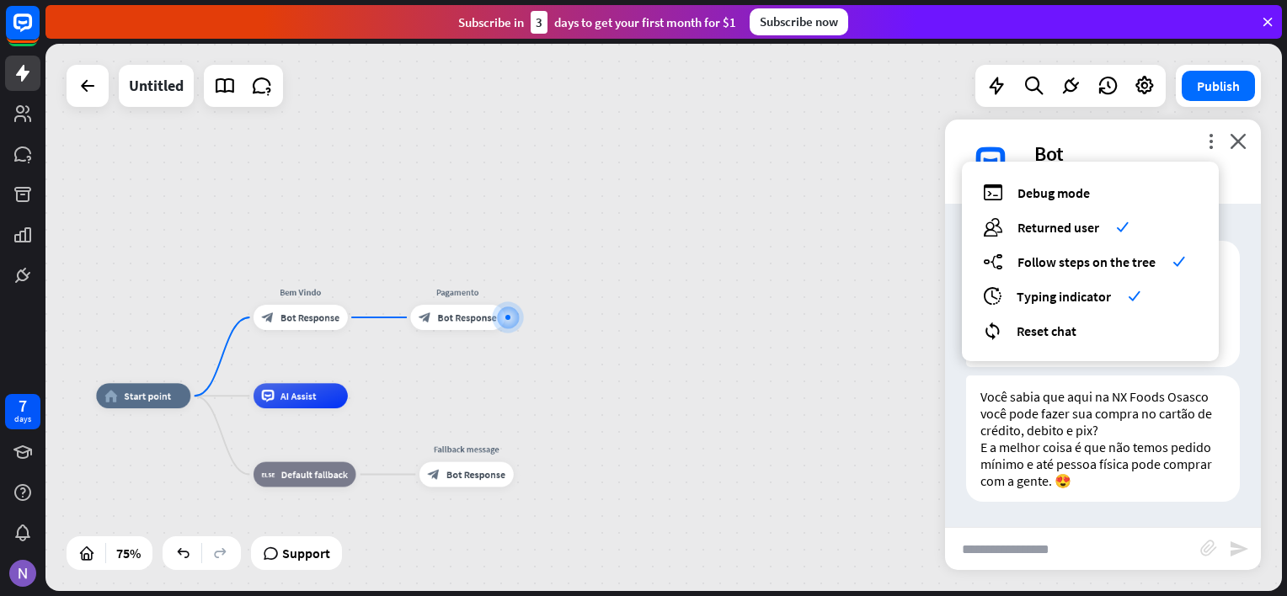
click at [819, 334] on div "home_2 Start point Bem Vindo block_bot_response Bot Response Pagamento block_bo…" at bounding box center [663, 317] width 1236 height 547
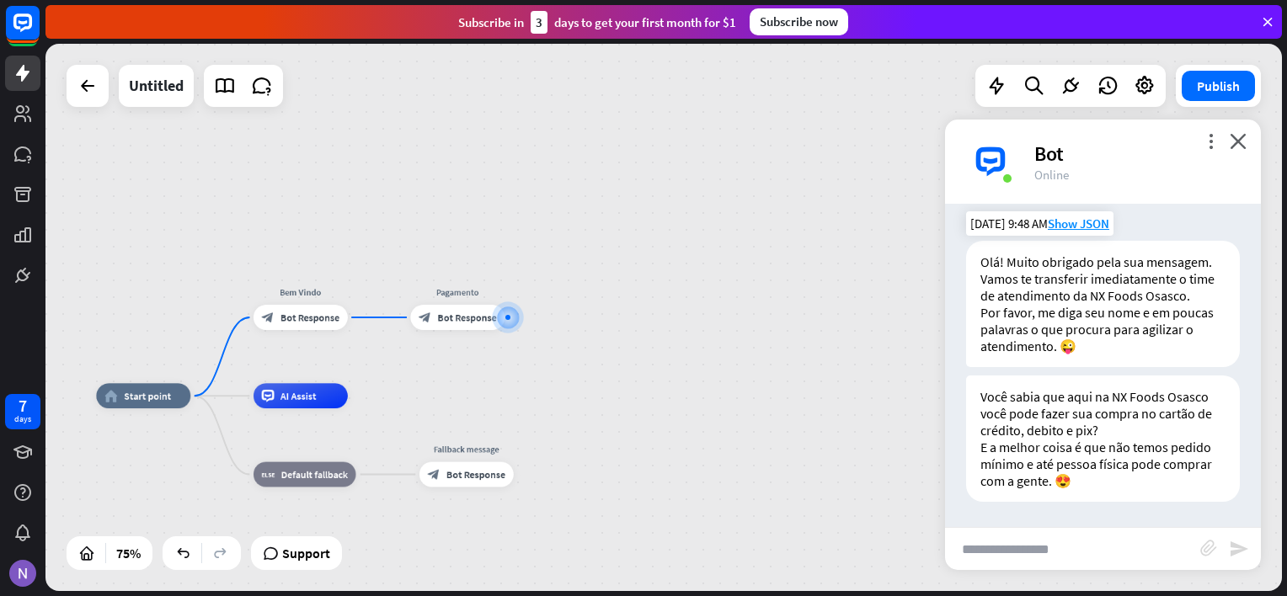
scroll to position [0, 0]
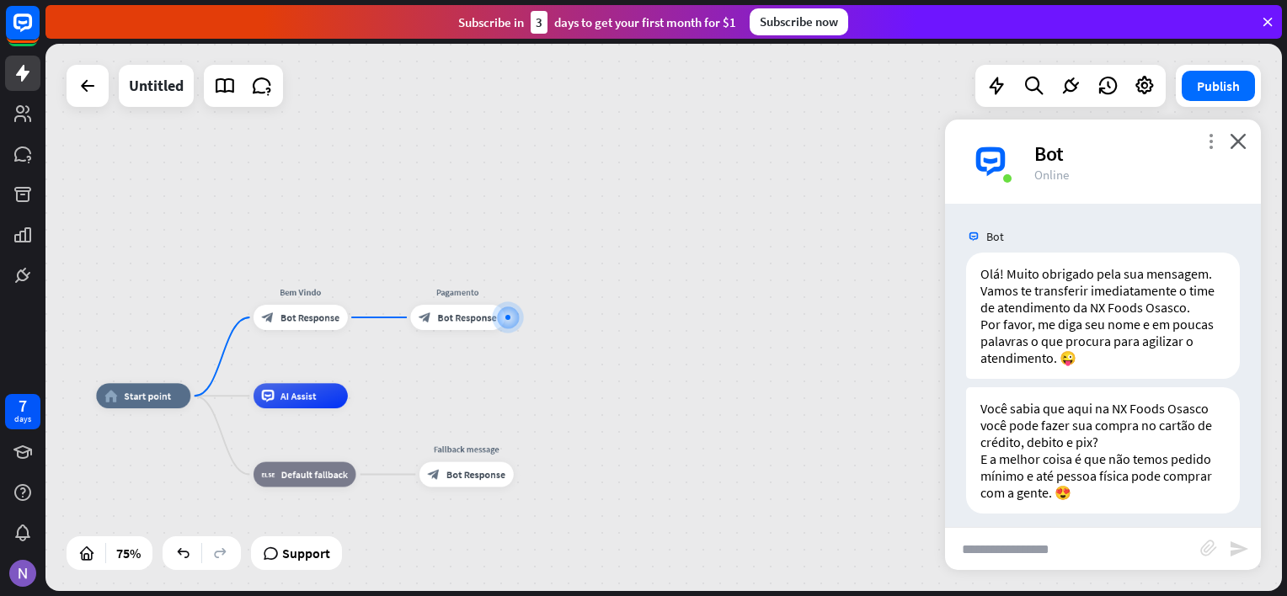
click at [1208, 138] on icon "more_vert" at bounding box center [1211, 141] width 16 height 16
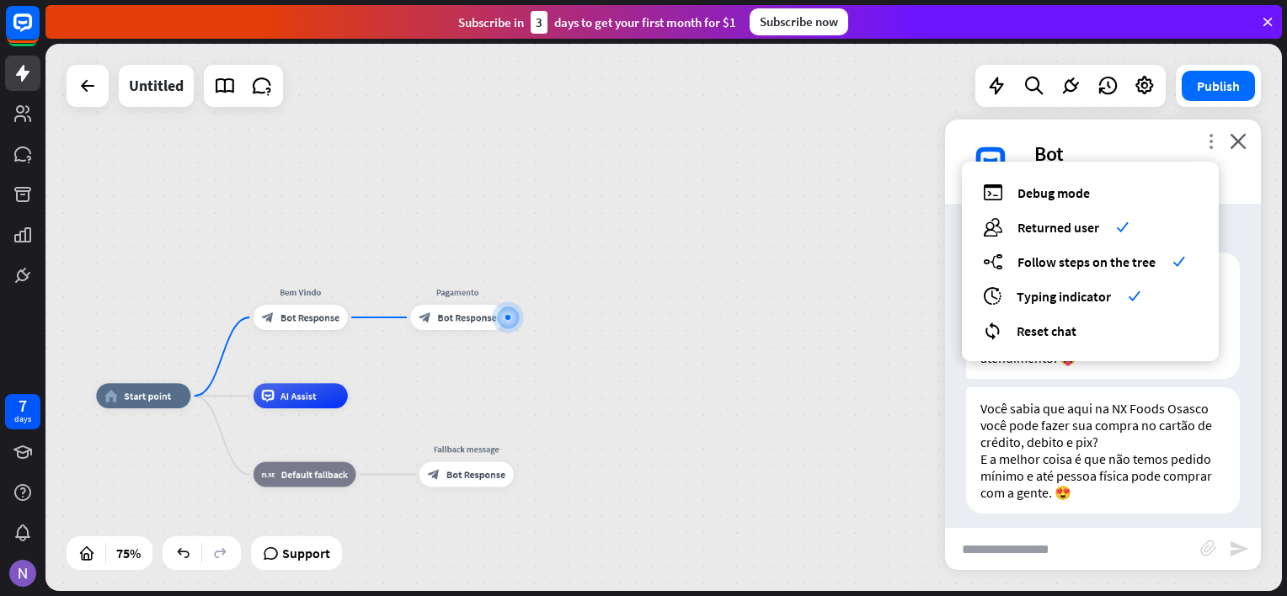
click at [1208, 138] on icon "more_vert" at bounding box center [1211, 141] width 16 height 16
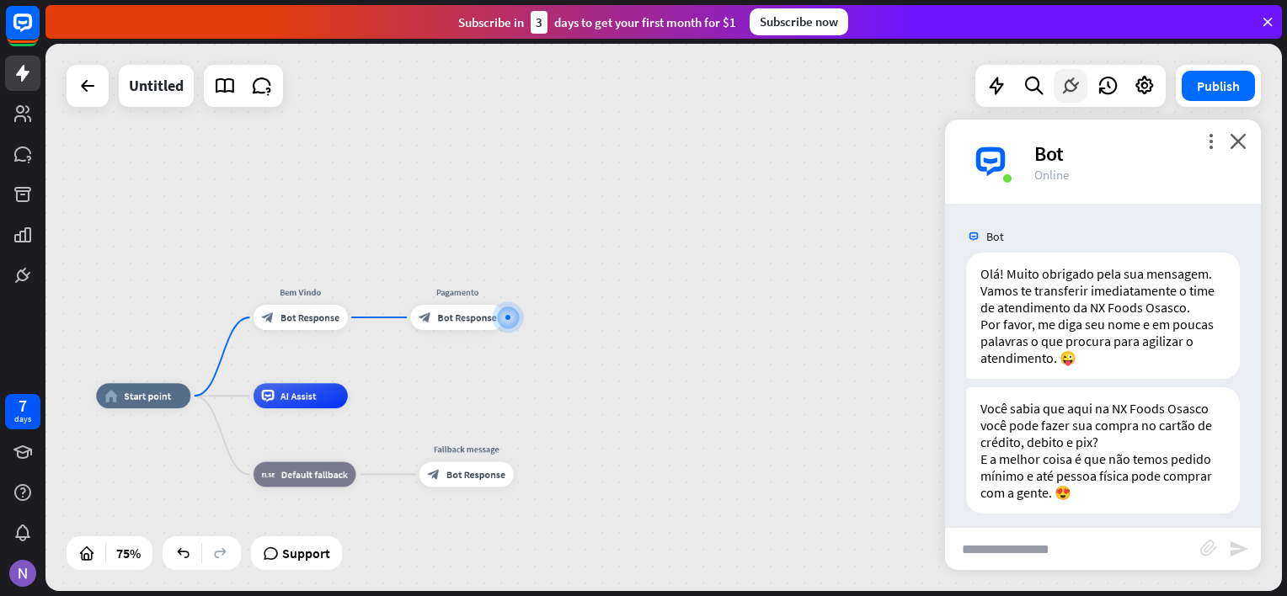
click at [1086, 82] on div at bounding box center [1071, 86] width 34 height 34
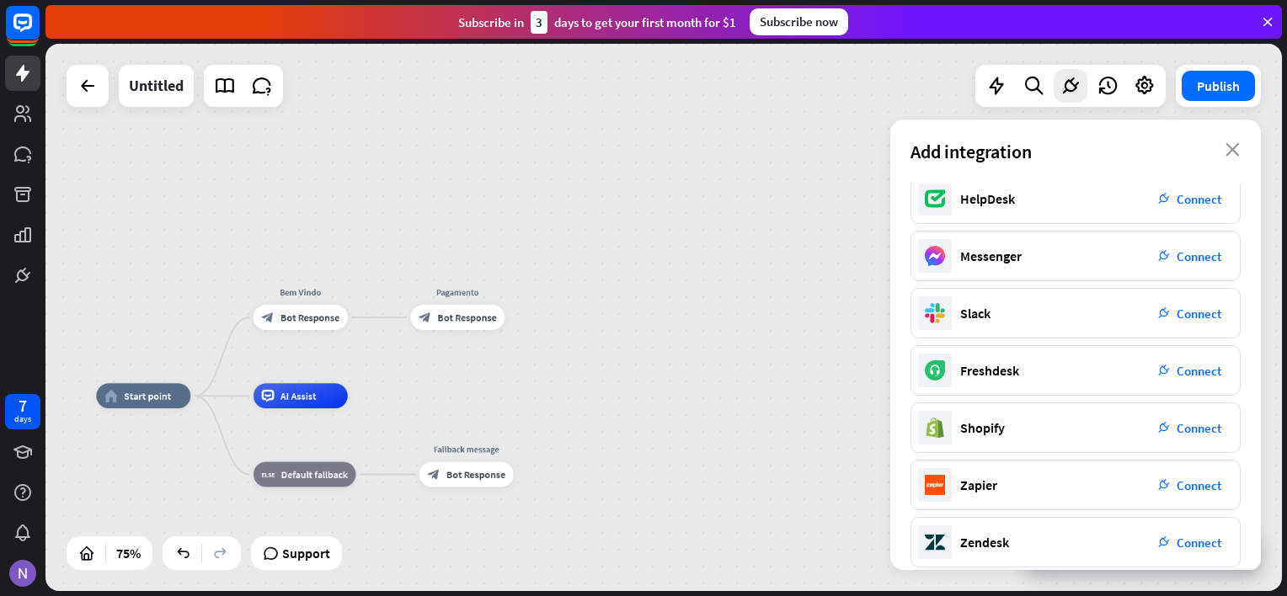
scroll to position [256, 0]
